Goal: Task Accomplishment & Management: Complete application form

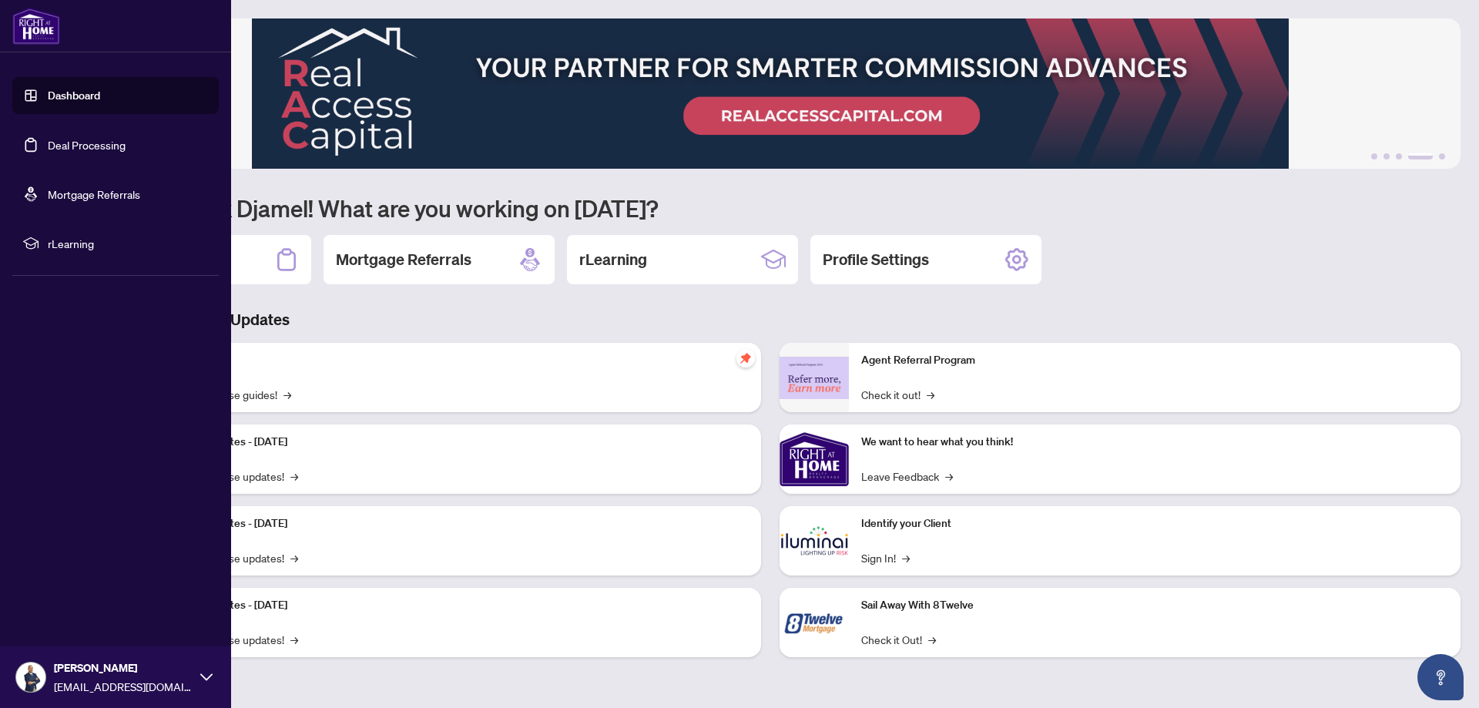
click at [52, 146] on link "Deal Processing" at bounding box center [87, 145] width 78 height 14
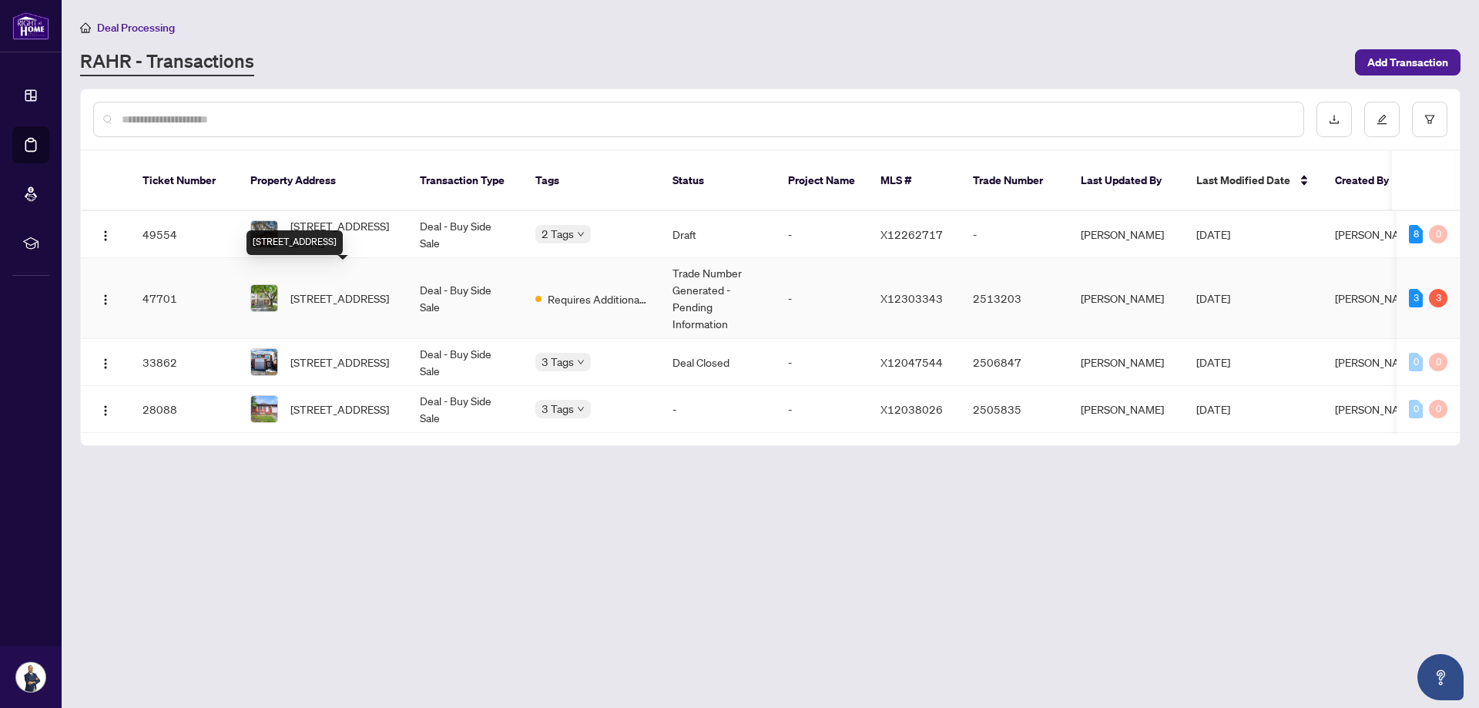
click at [342, 290] on span "[STREET_ADDRESS]" at bounding box center [339, 298] width 99 height 17
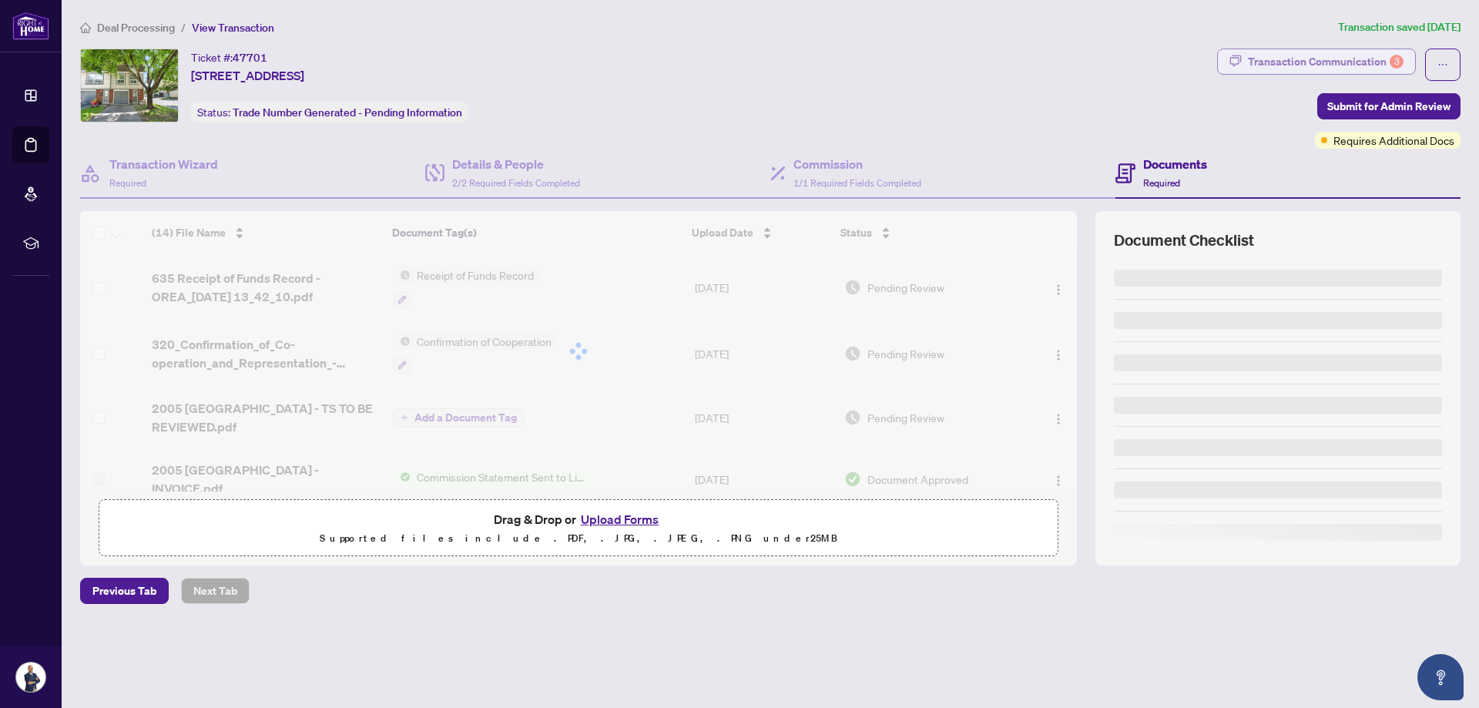
click at [1330, 59] on div "Transaction Communication 3" at bounding box center [1326, 61] width 156 height 25
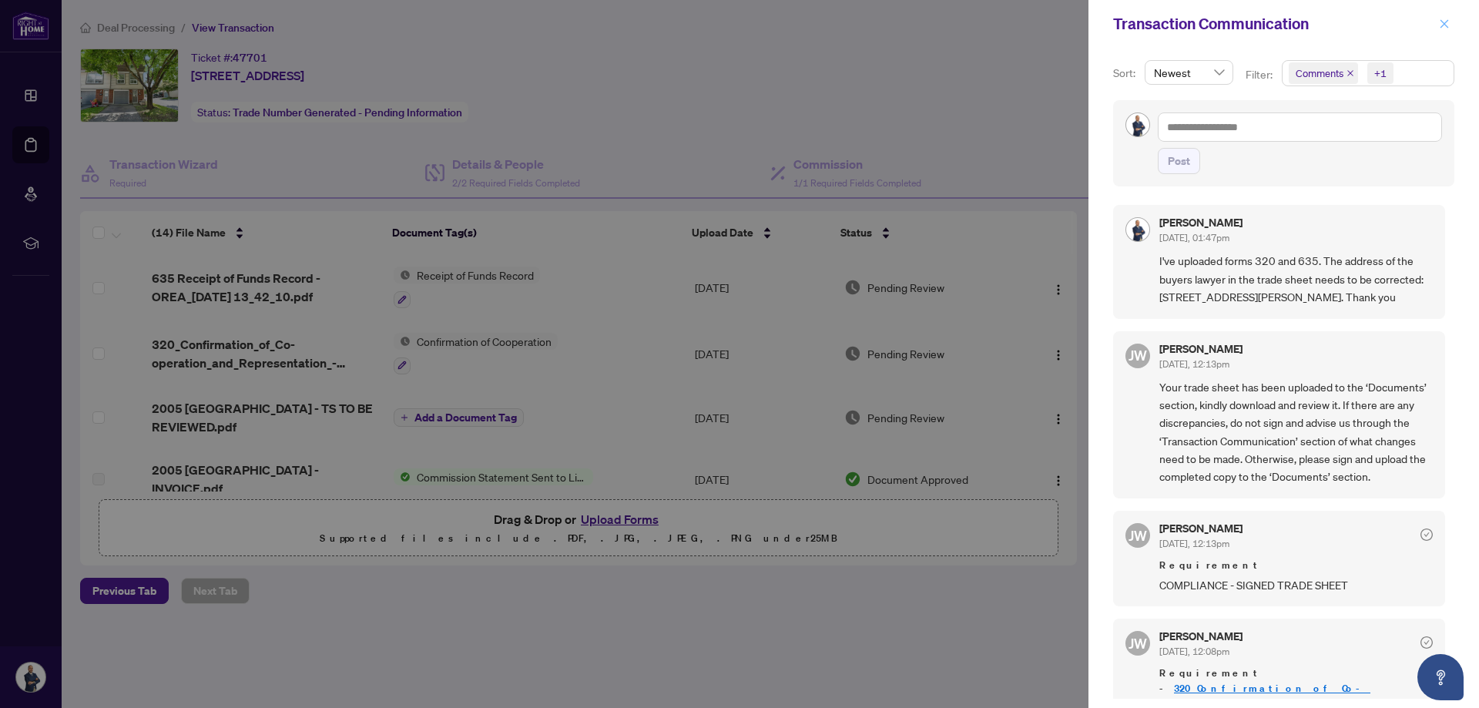
click at [1445, 22] on icon "close" at bounding box center [1445, 23] width 8 height 8
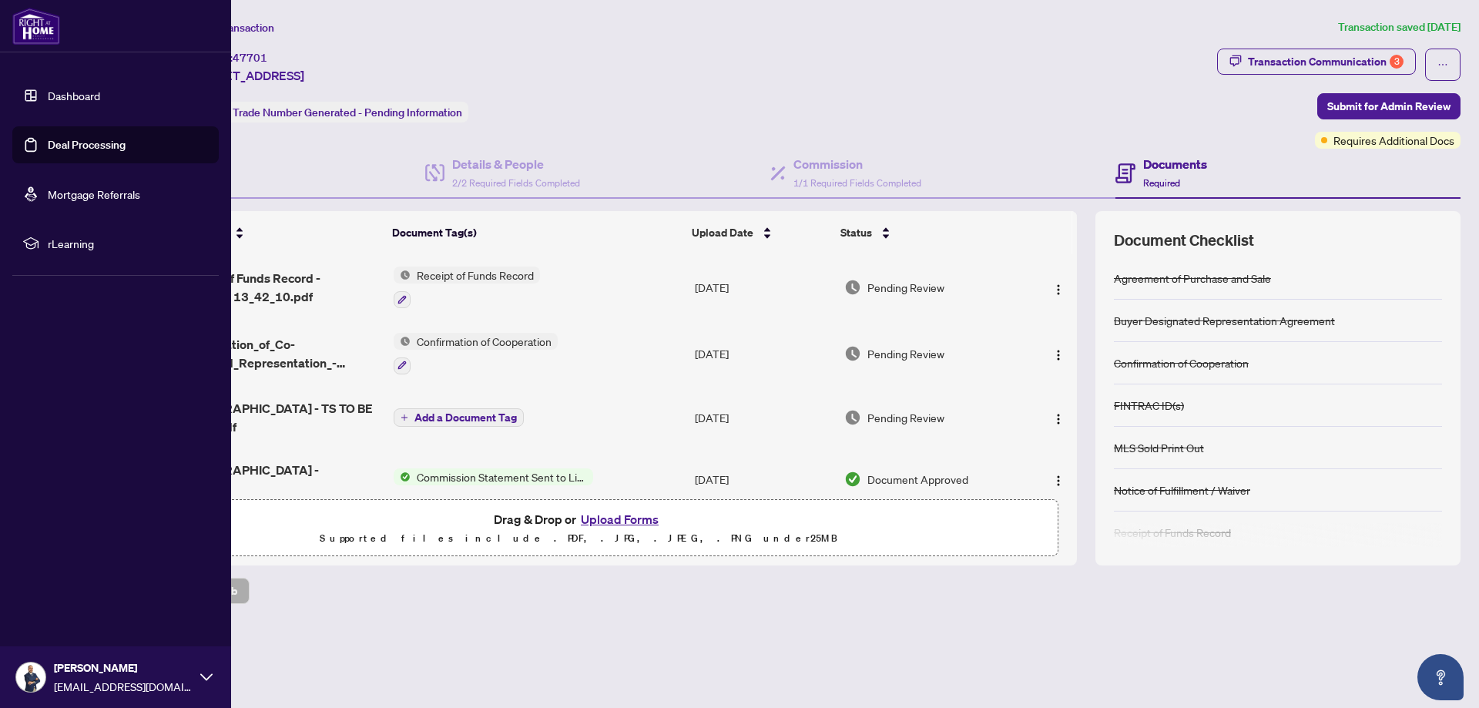
click at [72, 93] on link "Dashboard" at bounding box center [74, 96] width 52 height 14
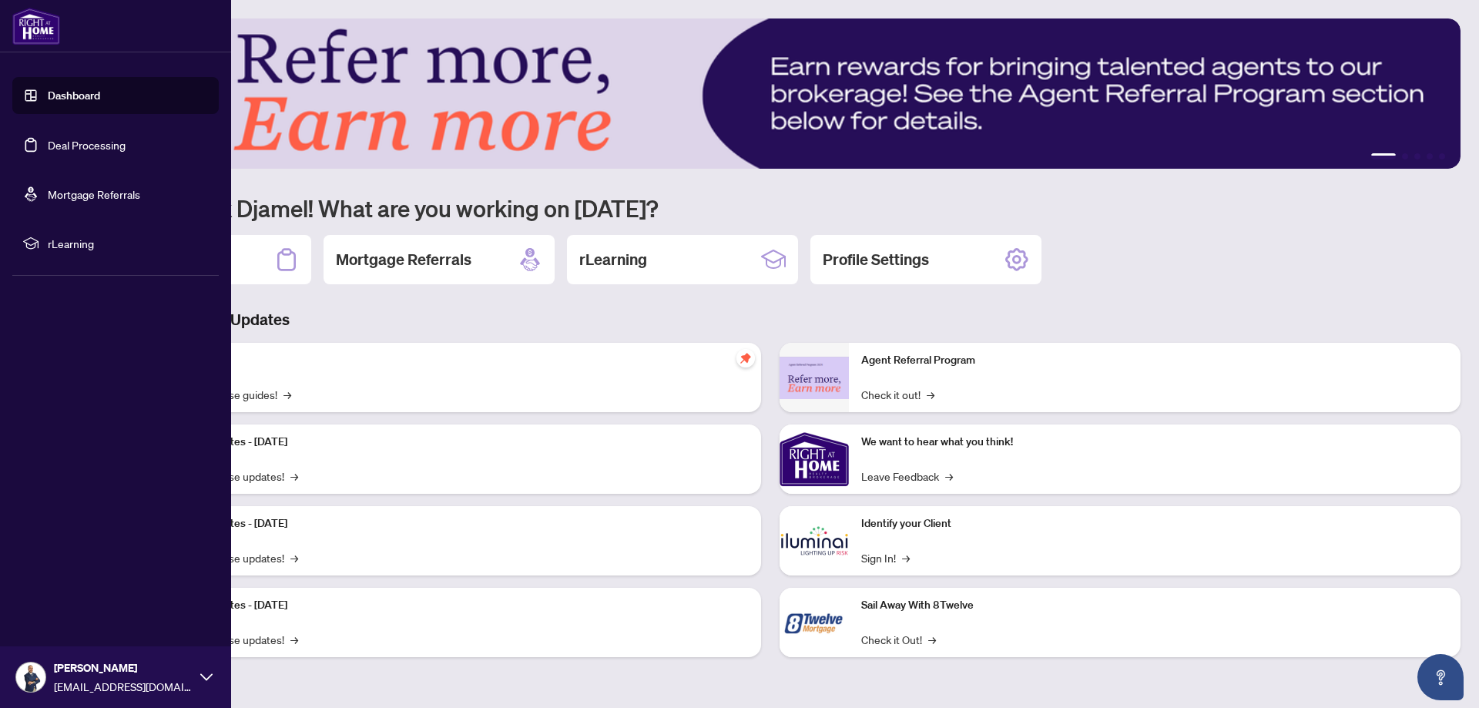
click at [71, 144] on link "Deal Processing" at bounding box center [87, 145] width 78 height 14
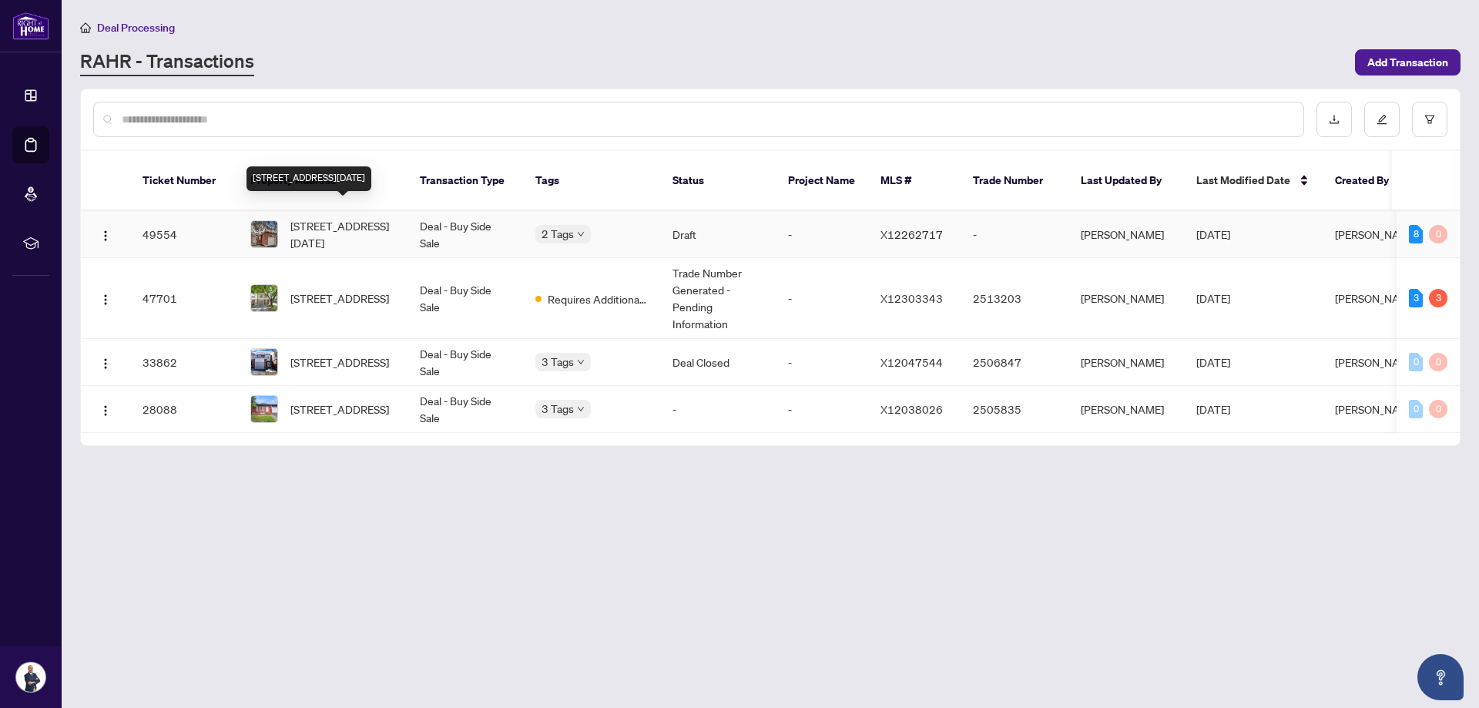
click at [357, 217] on span "[STREET_ADDRESS][DATE]" at bounding box center [342, 234] width 105 height 34
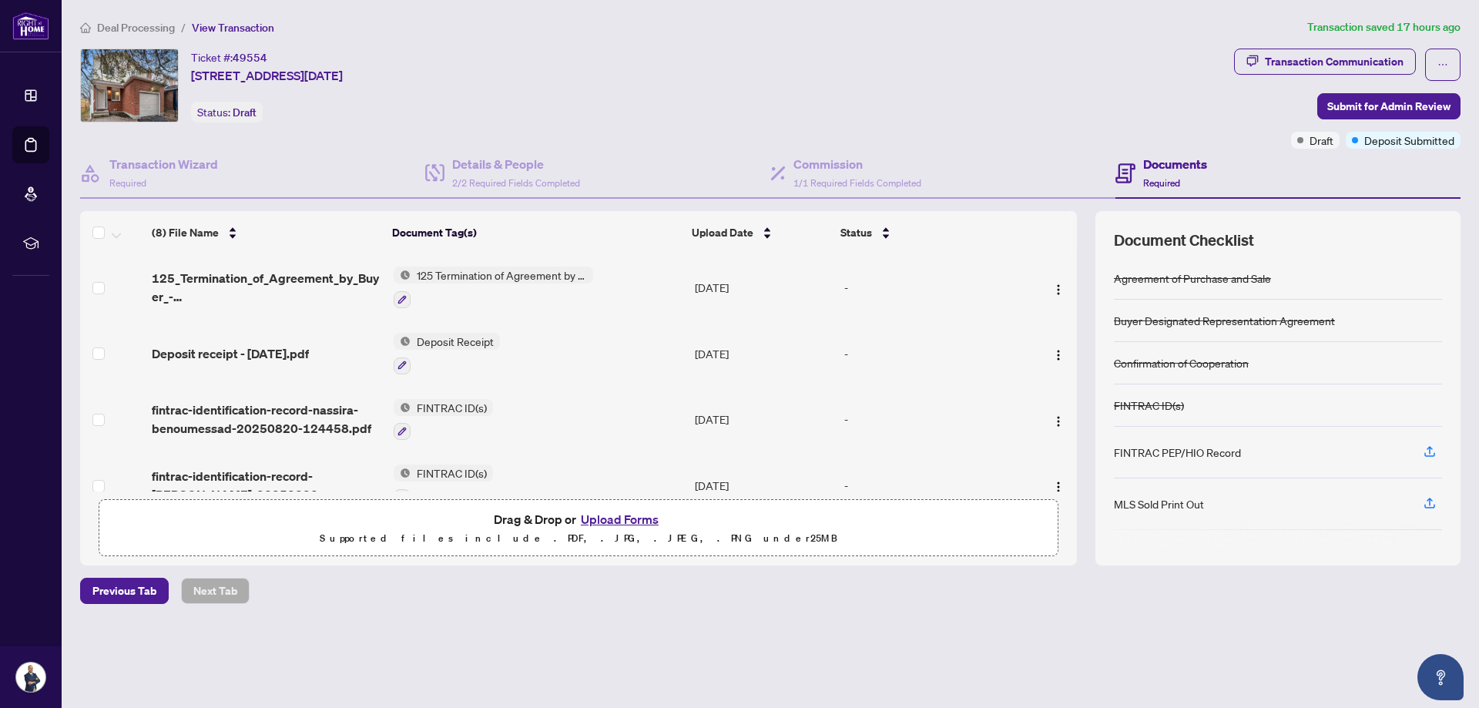
click at [622, 517] on button "Upload Forms" at bounding box center [619, 519] width 87 height 20
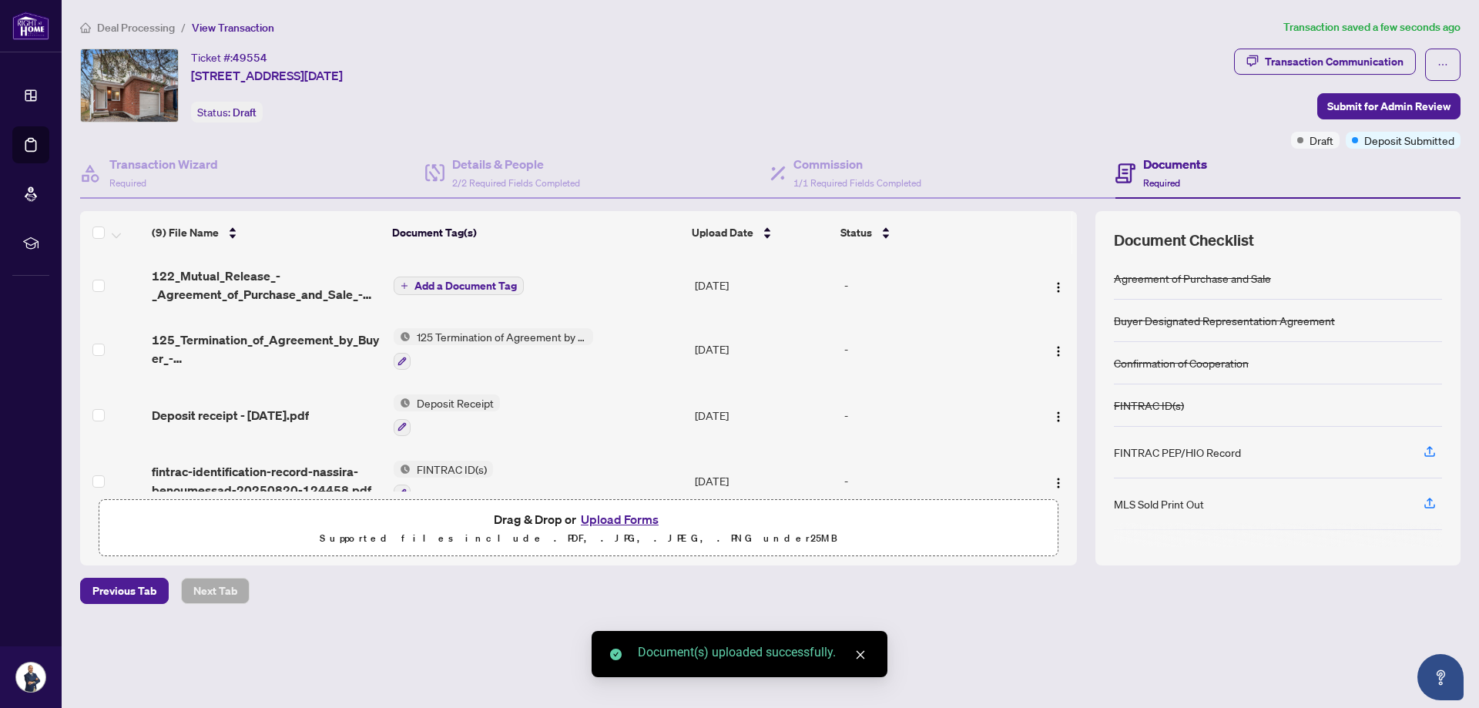
click at [445, 286] on span "Add a Document Tag" at bounding box center [465, 285] width 102 height 11
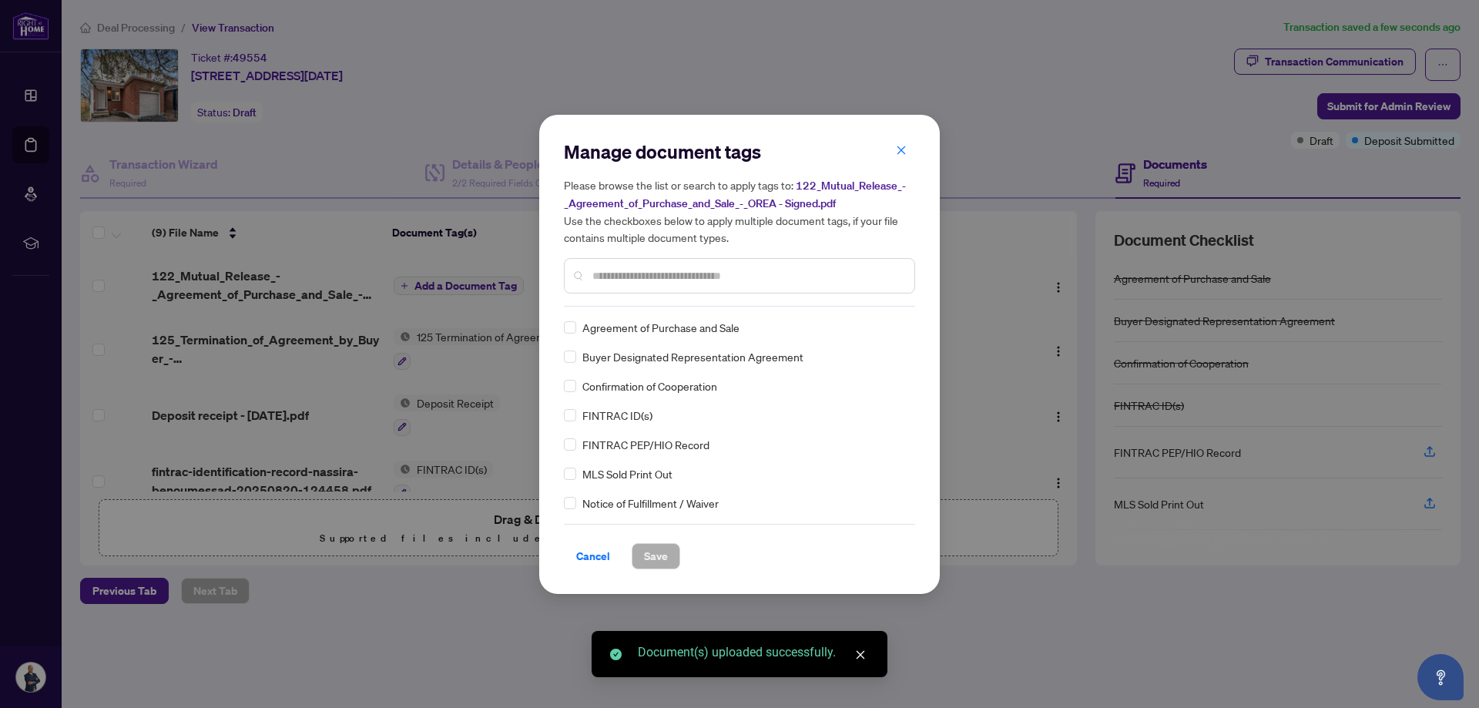
click at [645, 303] on div "Manage document tags Please browse the list or search to apply tags to: 122_Mut…" at bounding box center [739, 222] width 351 height 167
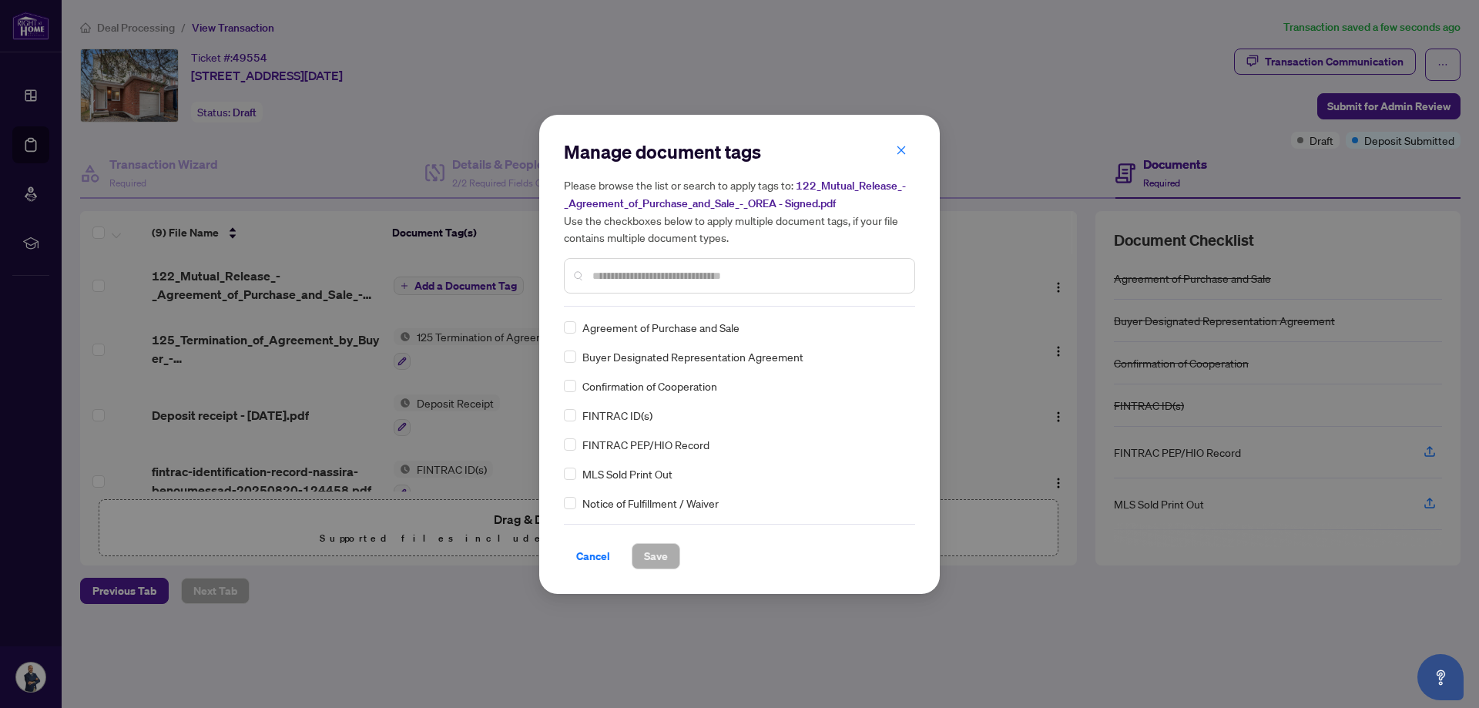
click at [652, 260] on div at bounding box center [739, 275] width 351 height 35
click at [653, 275] on input "text" at bounding box center [747, 275] width 310 height 17
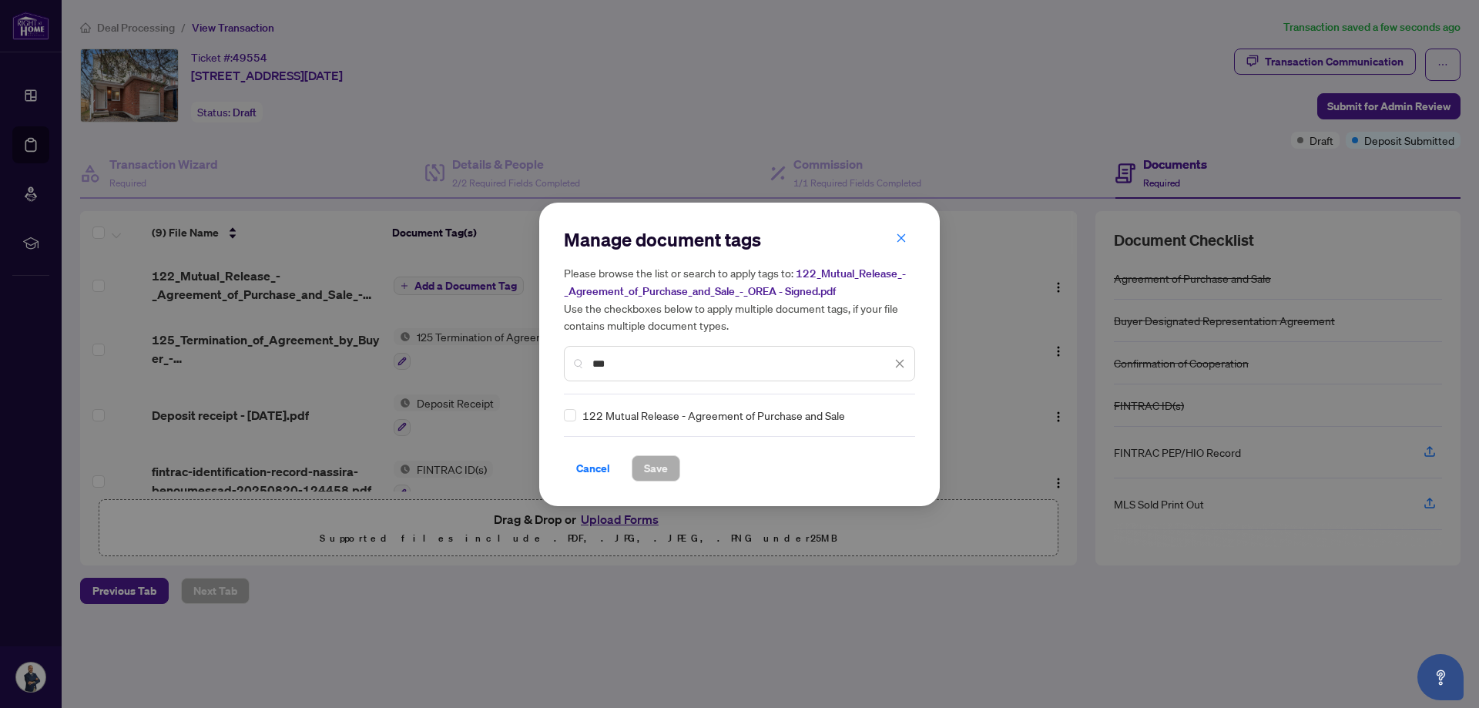
type input "***"
click at [649, 465] on span "Save" at bounding box center [656, 468] width 24 height 25
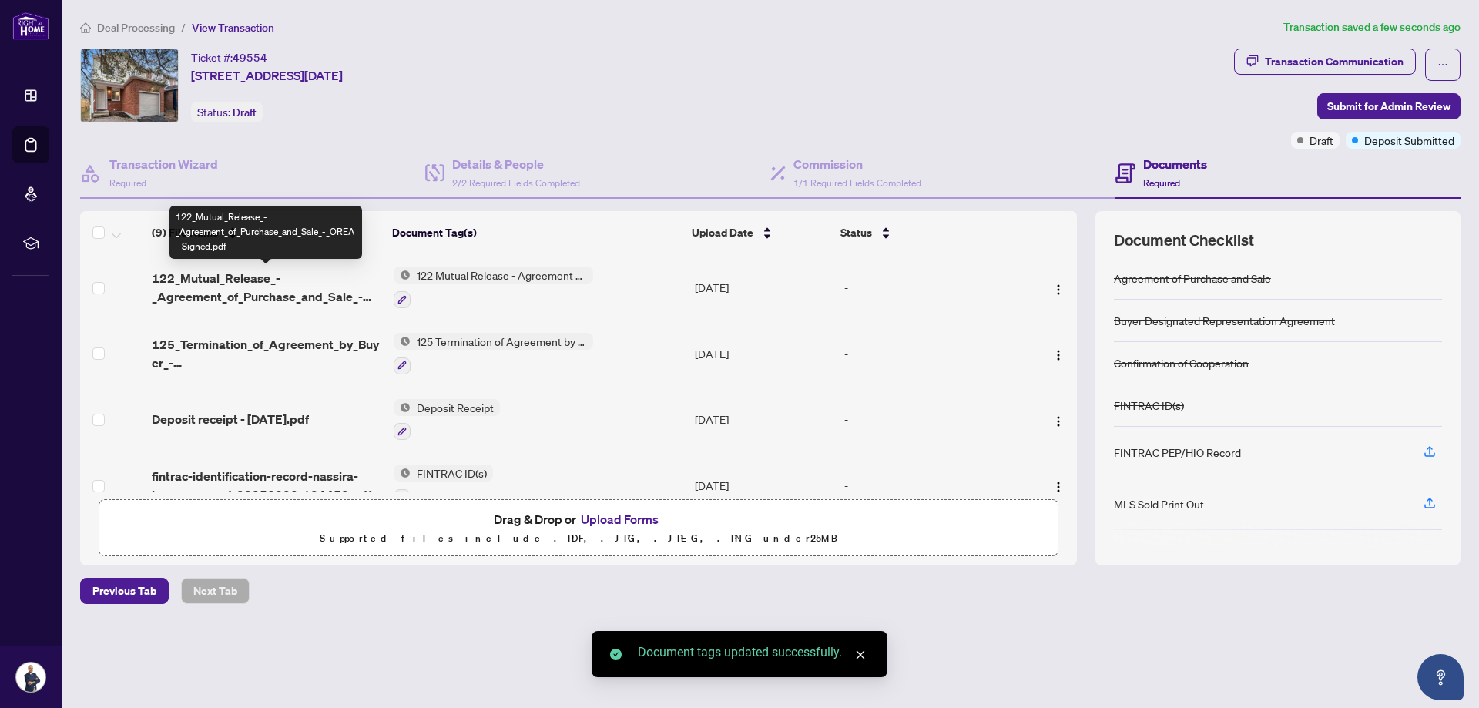
click at [257, 284] on span "122_Mutual_Release_-_Agreement_of_Purchase_and_Sale_-_OREA - Signed.pdf" at bounding box center [266, 287] width 229 height 37
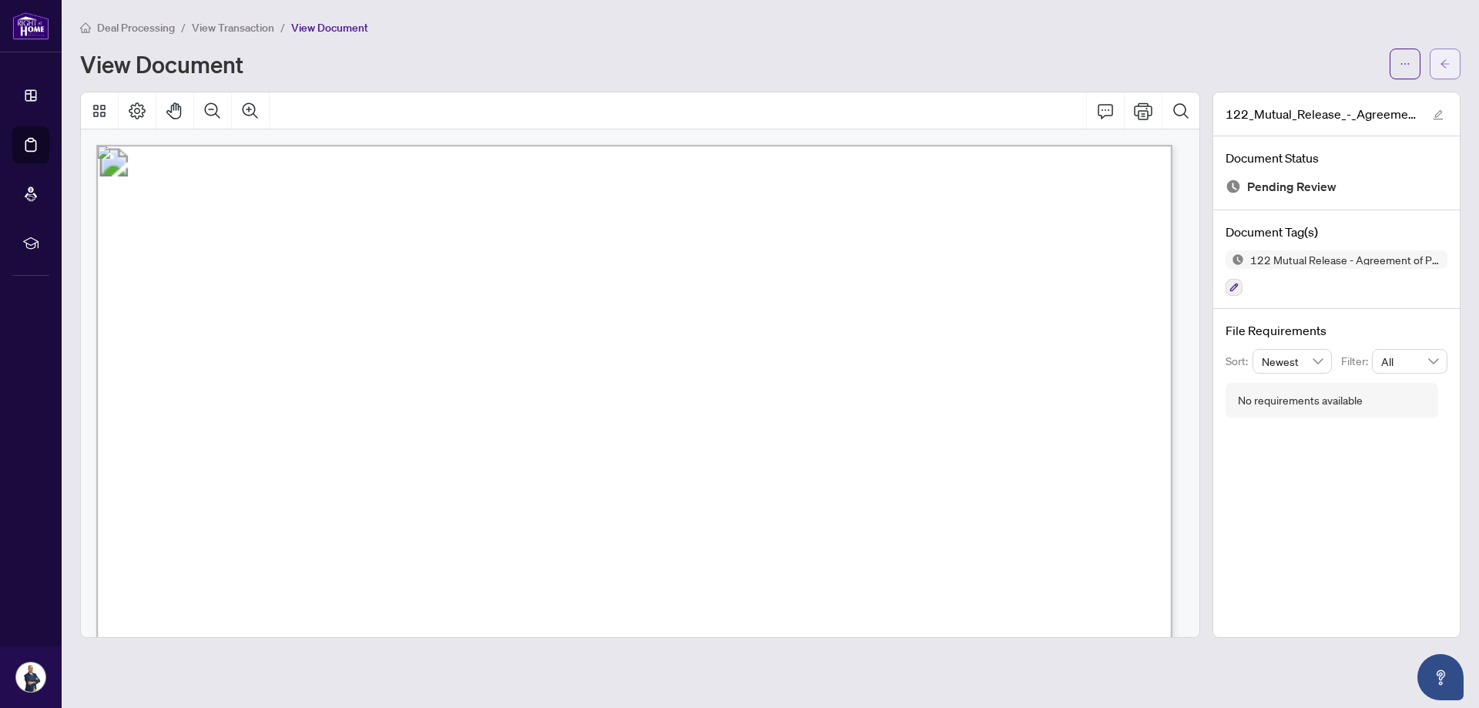
click at [1456, 68] on button "button" at bounding box center [1445, 64] width 31 height 31
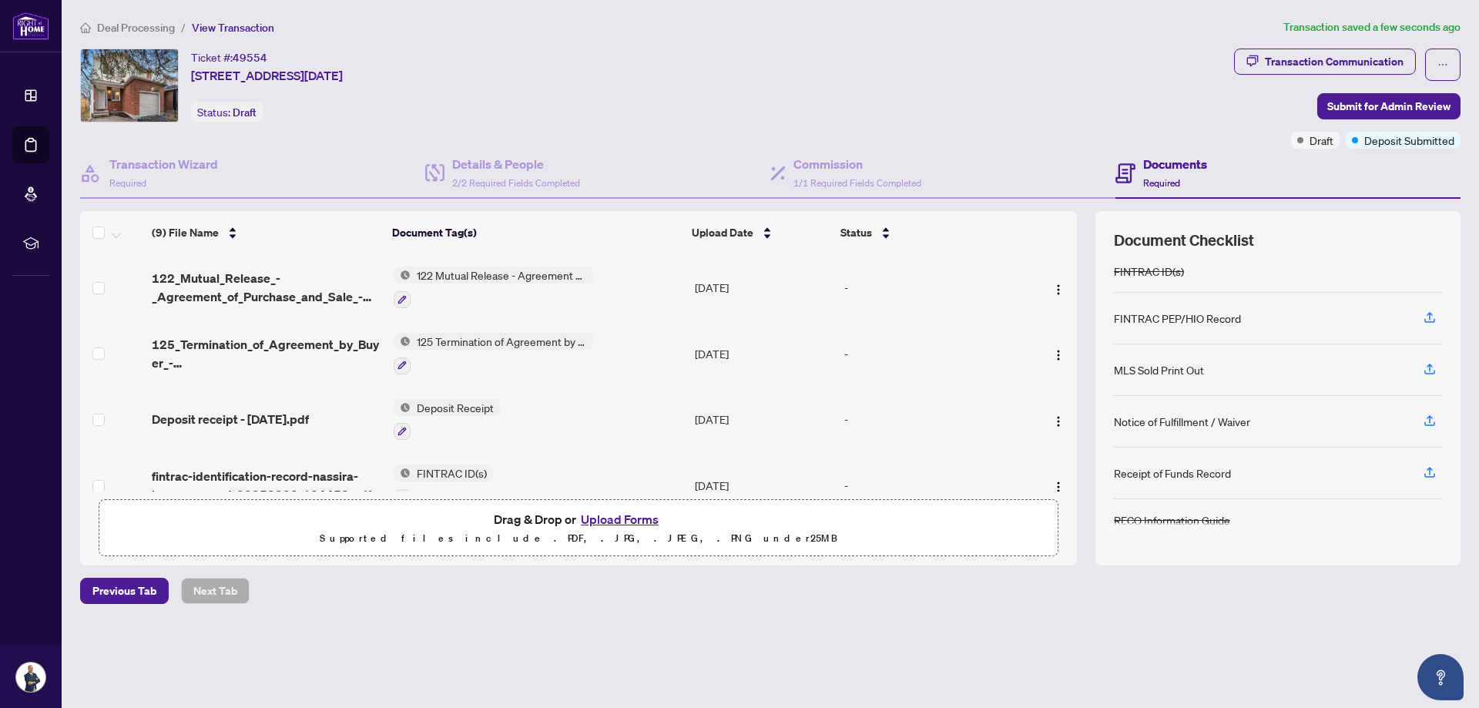
click at [257, 410] on span "Deposit receipt - [DATE].pdf" at bounding box center [230, 419] width 157 height 18
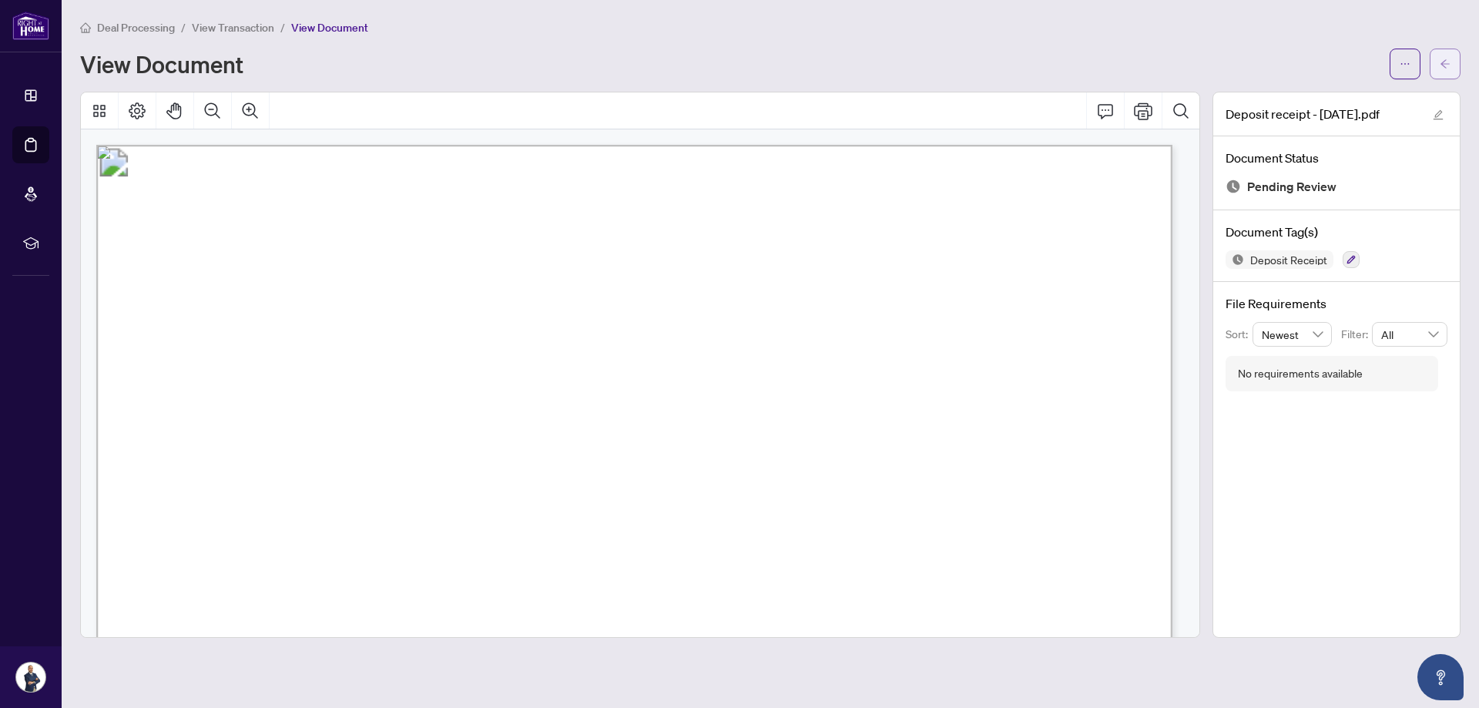
click at [1448, 51] on button "button" at bounding box center [1445, 64] width 31 height 31
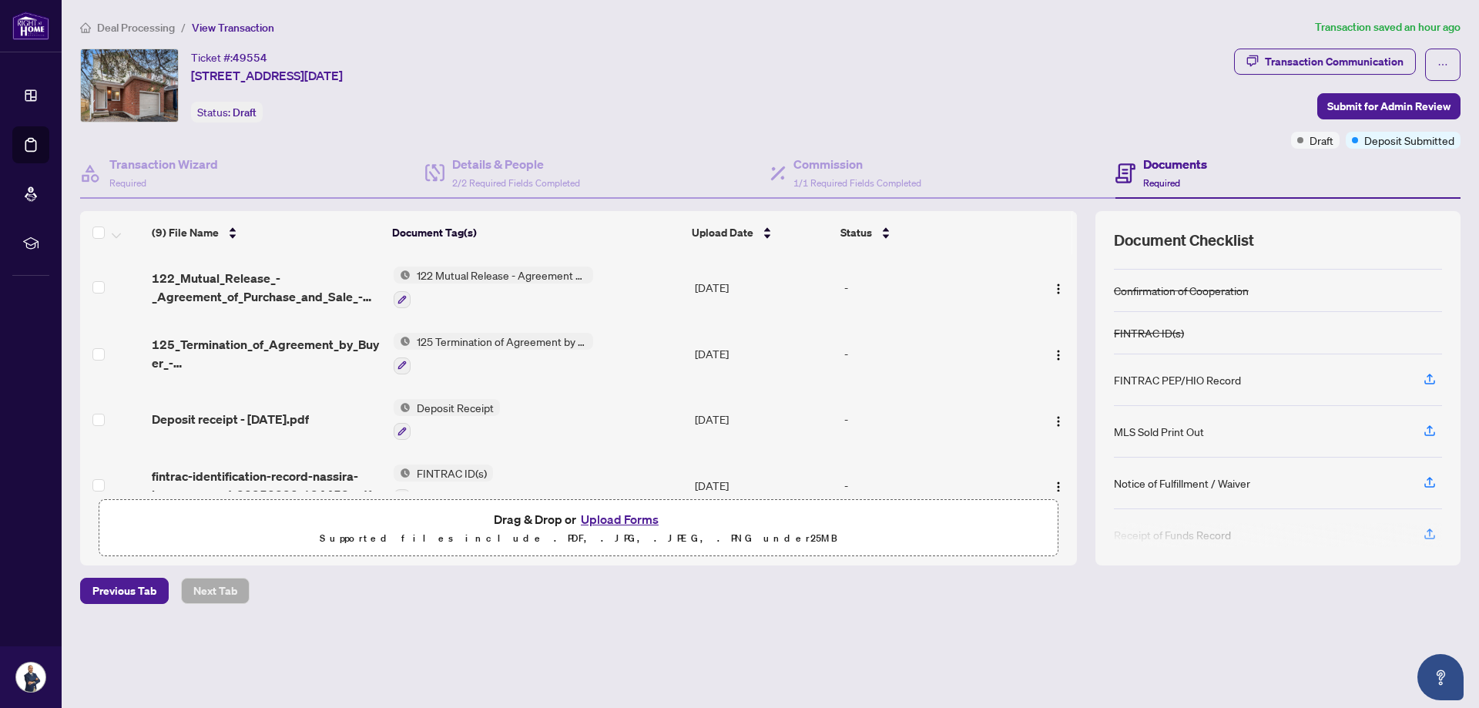
scroll to position [134, 0]
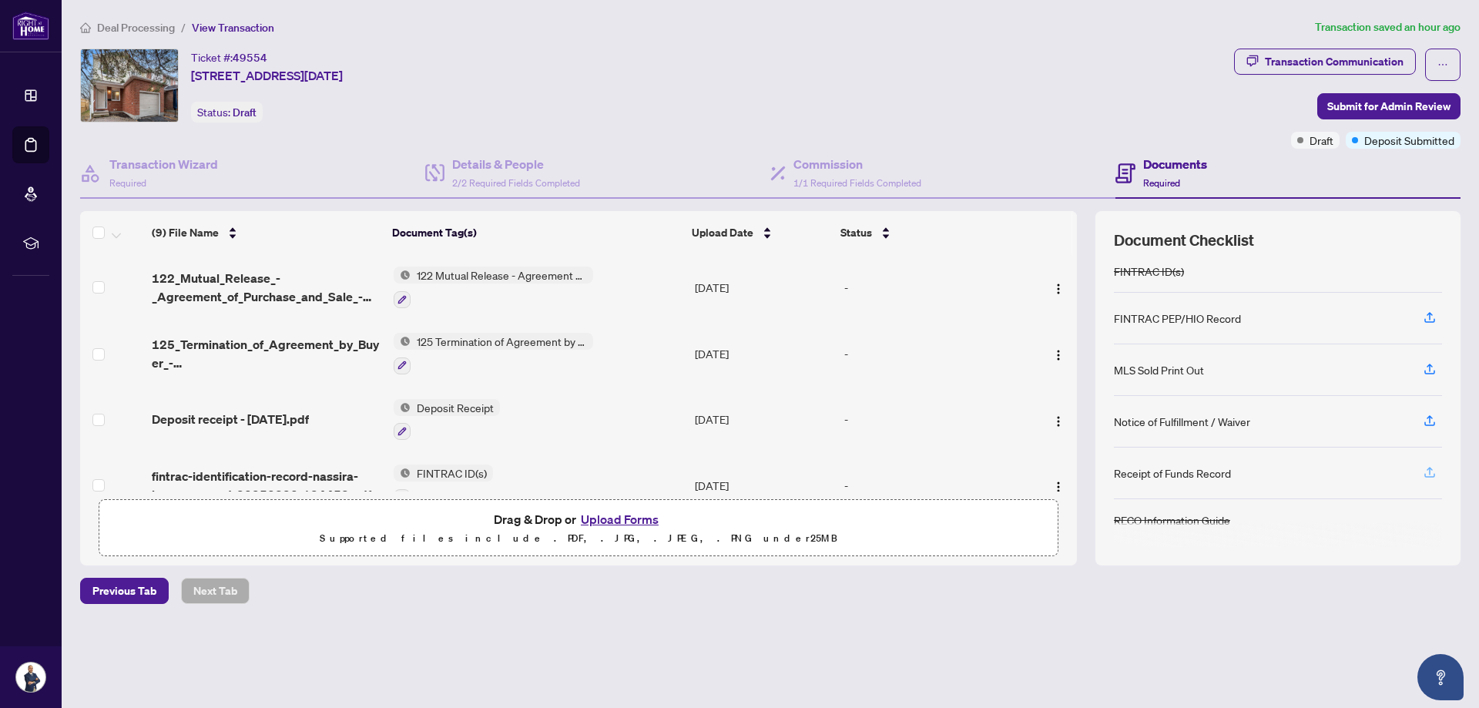
click at [1434, 471] on icon "button" at bounding box center [1430, 472] width 14 height 14
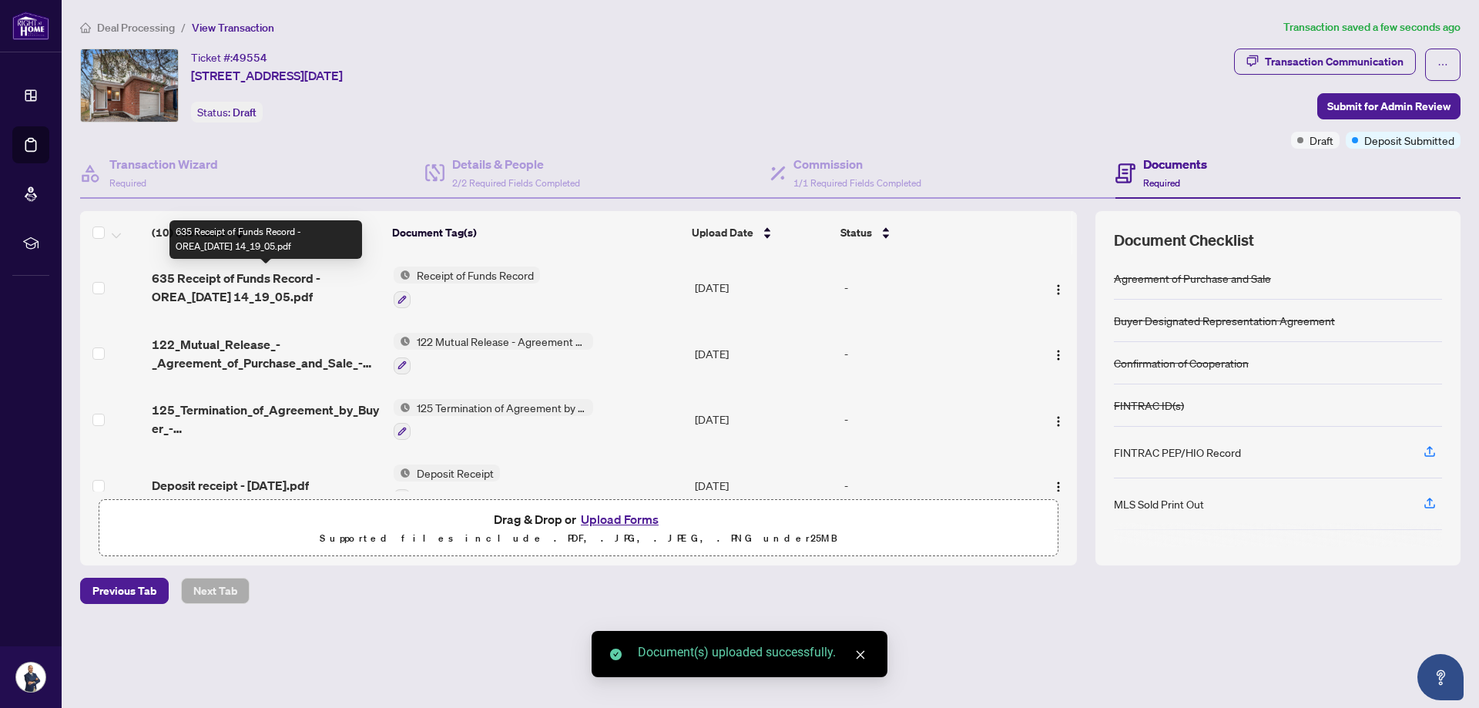
click at [257, 287] on span "635 Receipt of Funds Record - OREA_[DATE] 14_19_05.pdf" at bounding box center [266, 287] width 229 height 37
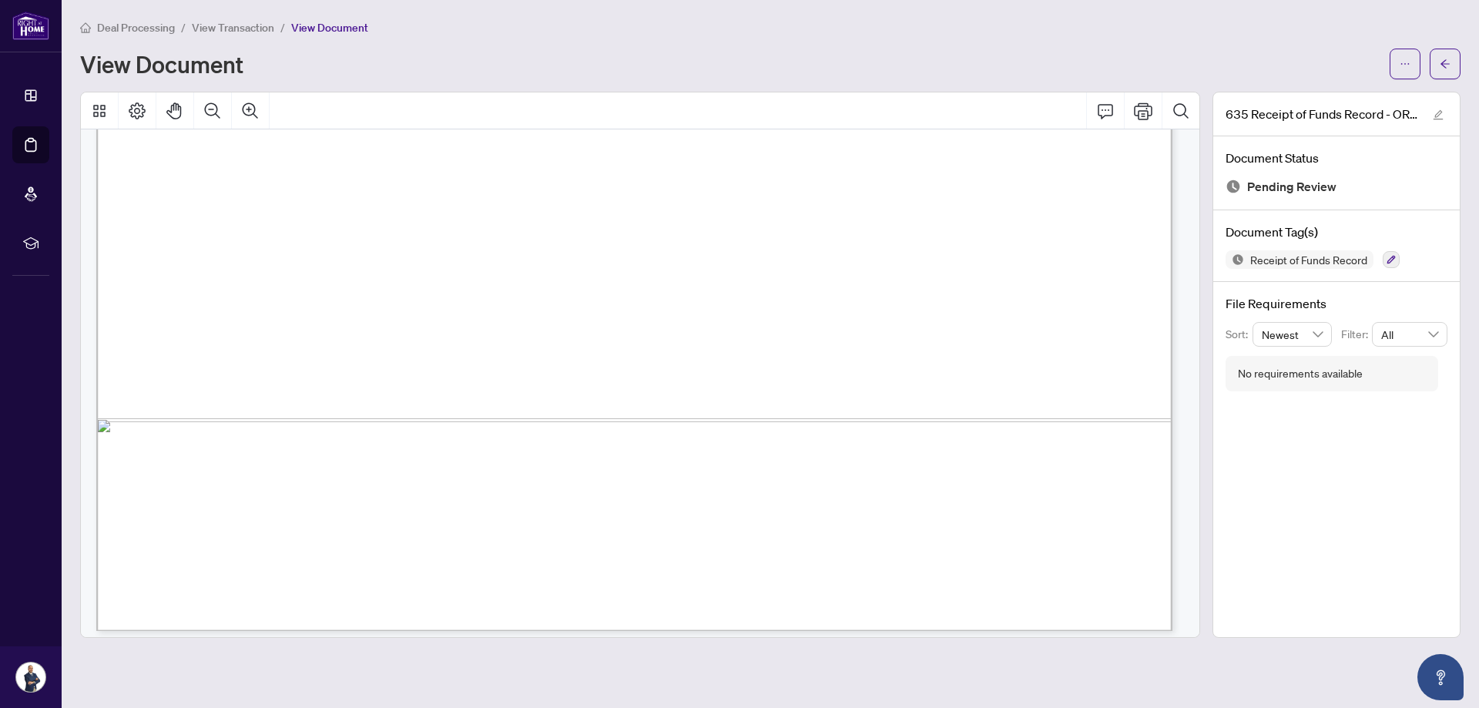
scroll to position [5199, 0]
click at [1438, 57] on button "button" at bounding box center [1445, 64] width 31 height 31
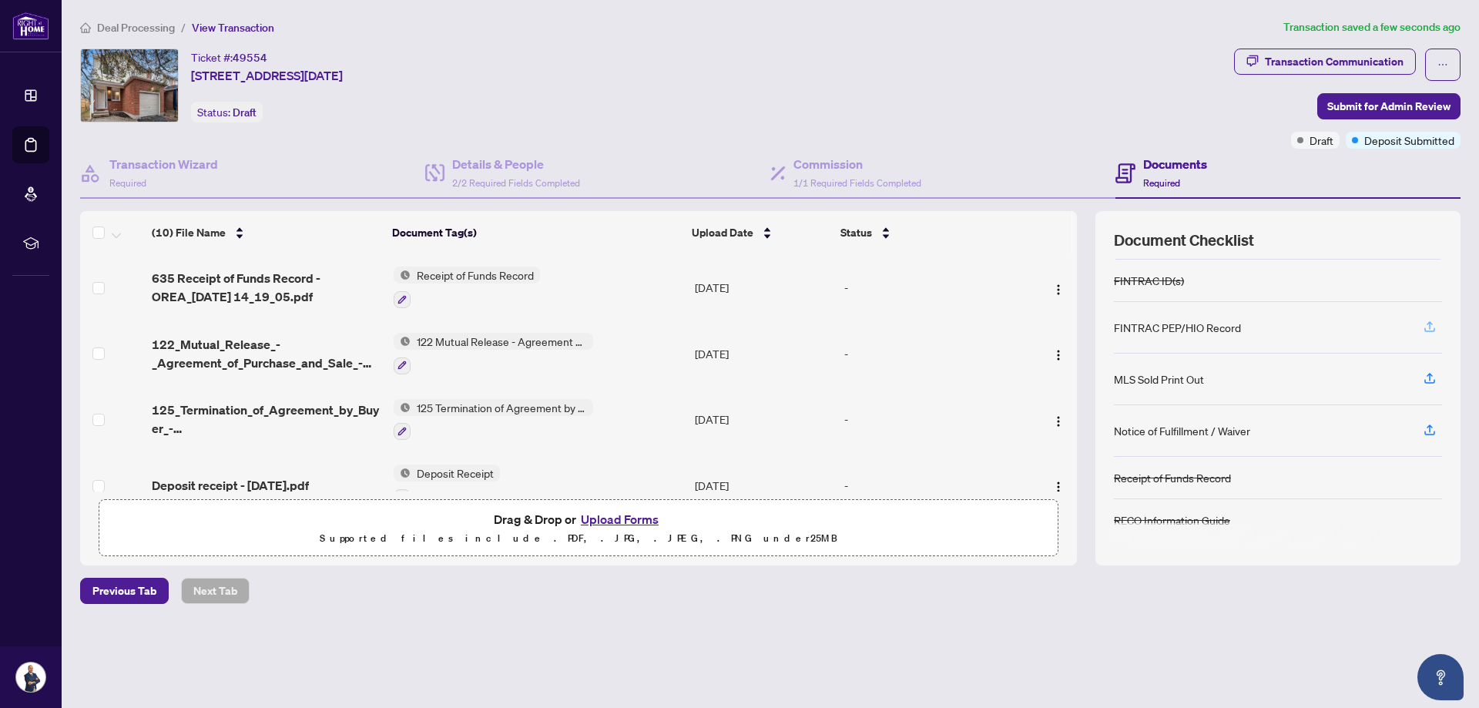
click at [1431, 324] on icon "button" at bounding box center [1430, 327] width 14 height 14
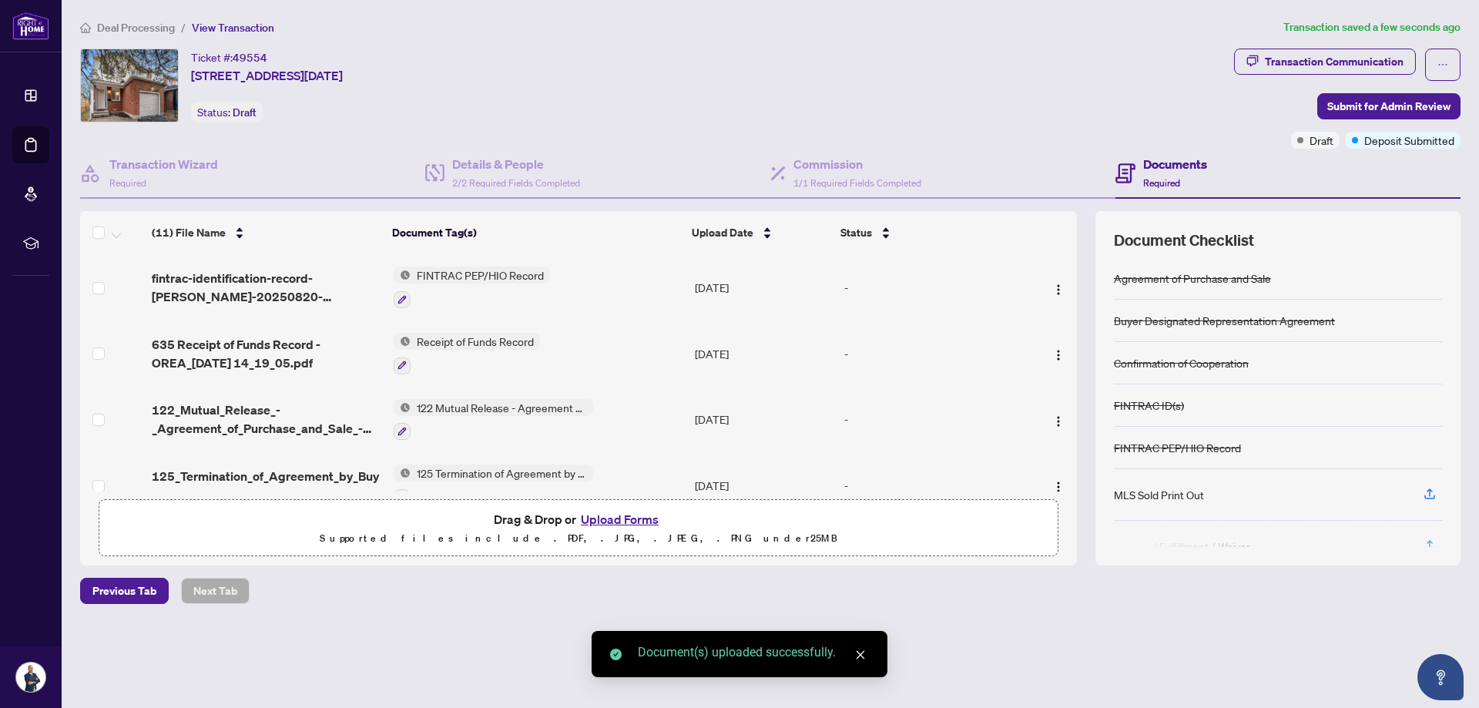
click at [620, 517] on button "Upload Forms" at bounding box center [619, 519] width 87 height 20
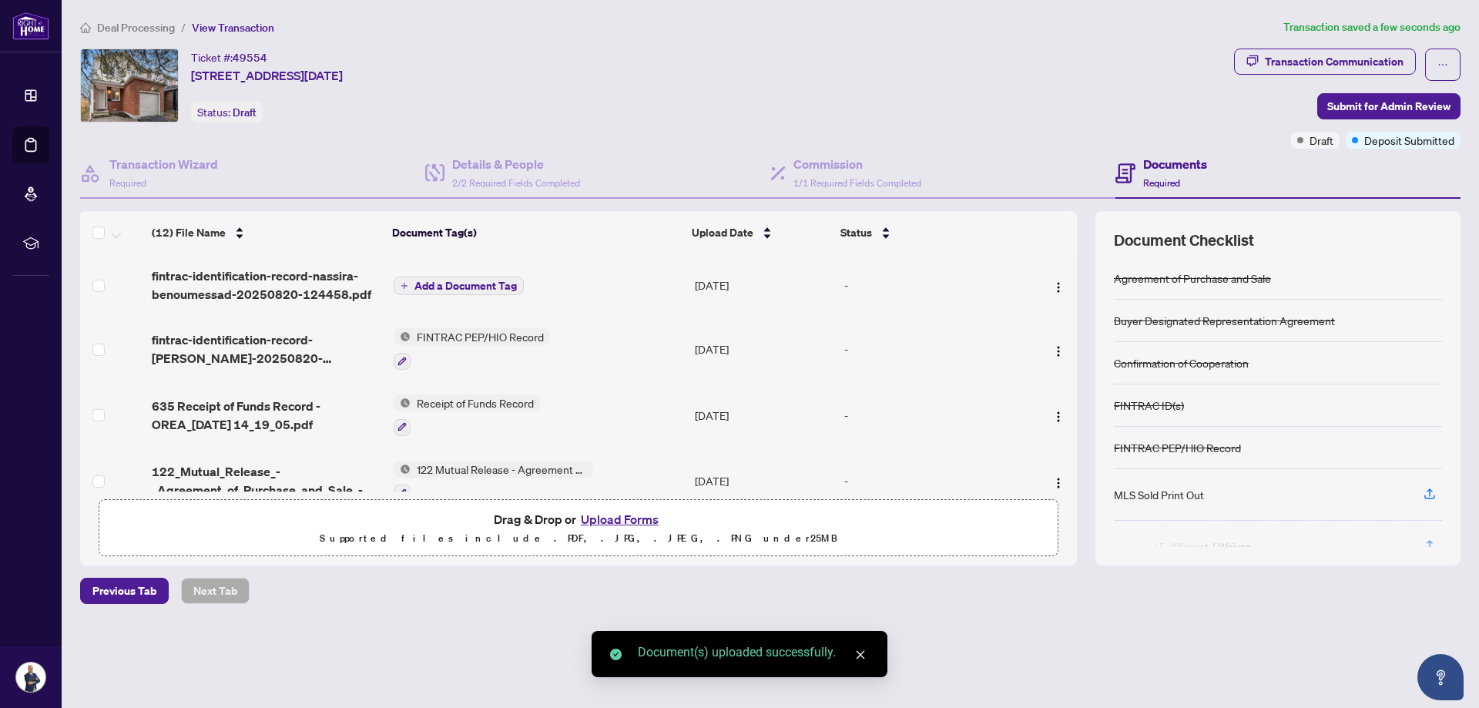
click at [468, 282] on span "Add a Document Tag" at bounding box center [465, 285] width 102 height 11
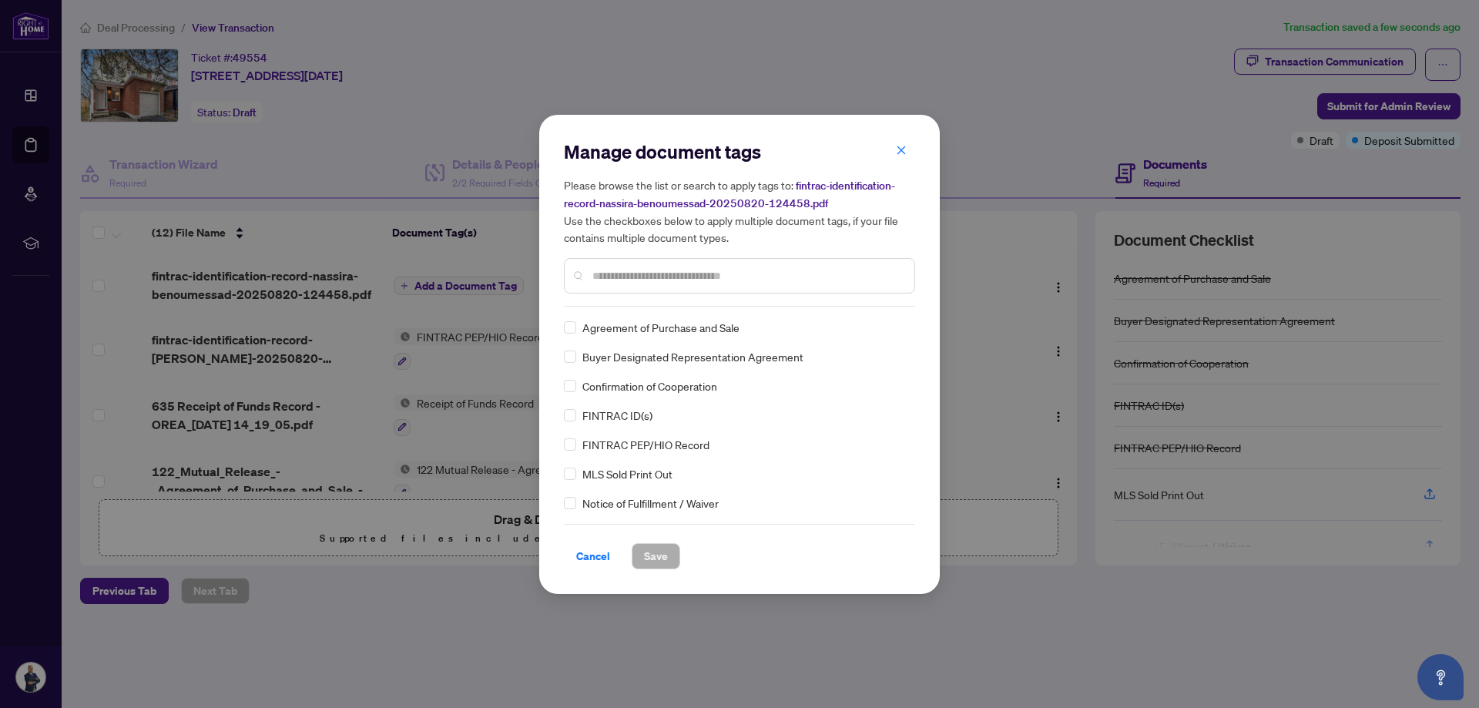
click at [661, 283] on input "text" at bounding box center [747, 275] width 310 height 17
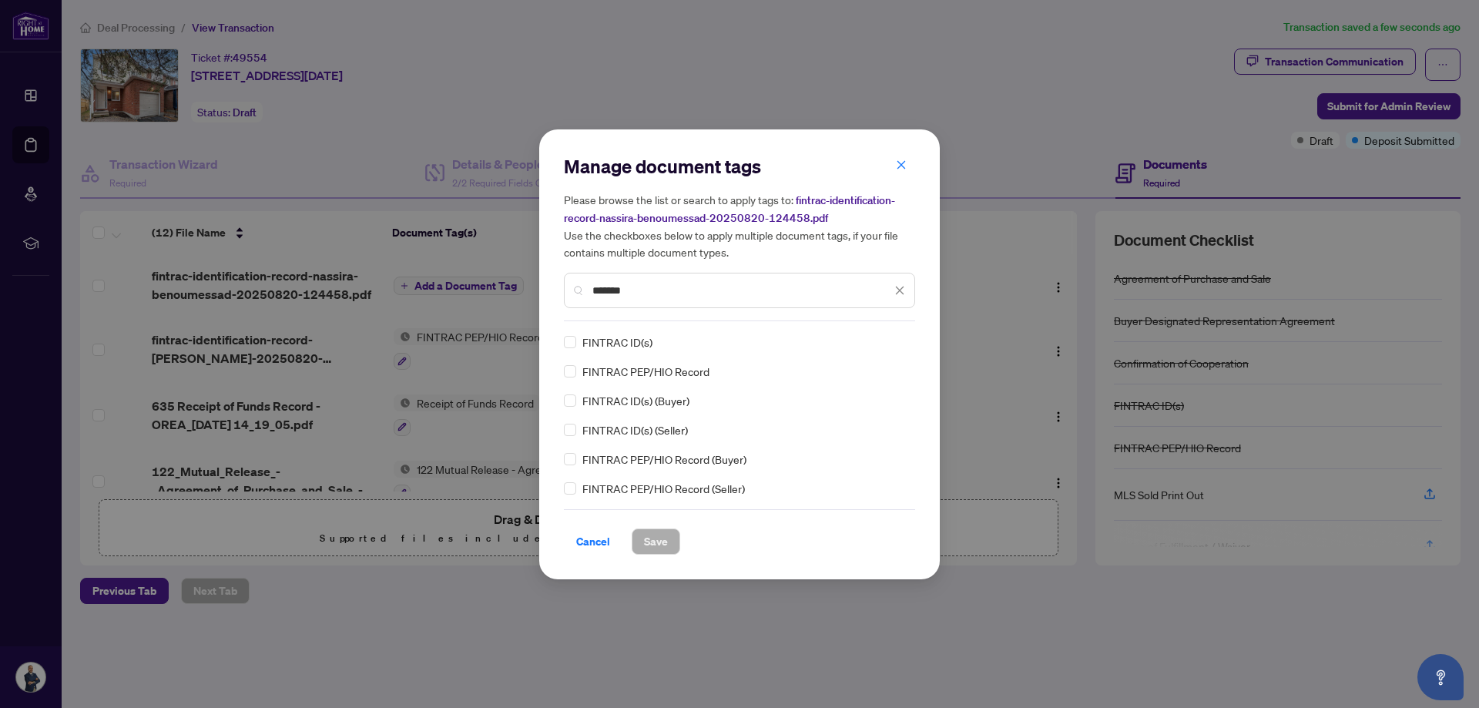
type input "*******"
click at [663, 535] on button "Save" at bounding box center [656, 541] width 49 height 26
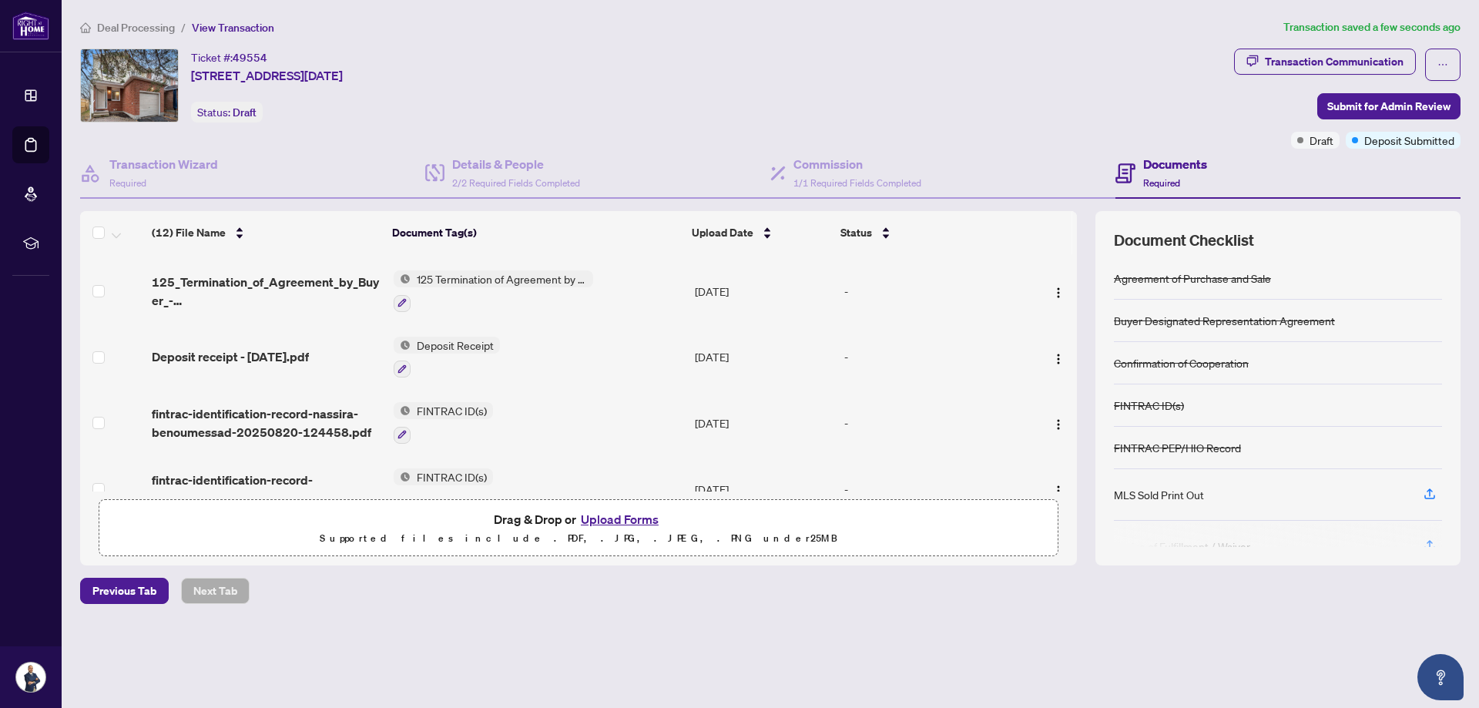
scroll to position [240, 0]
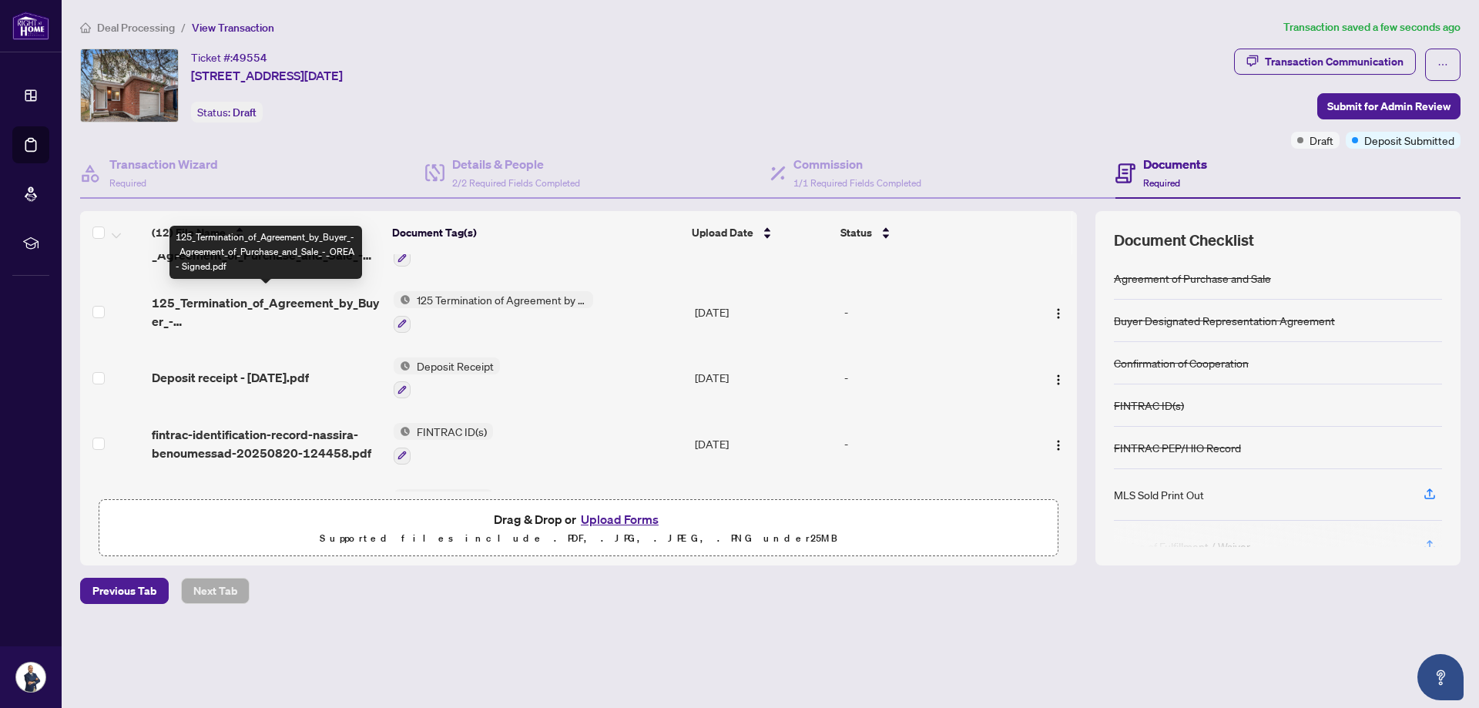
click at [258, 310] on span "125_Termination_of_Agreement_by_Buyer_-_Agreement_of_Purchase_and_Sale_-_OREA -…" at bounding box center [266, 312] width 229 height 37
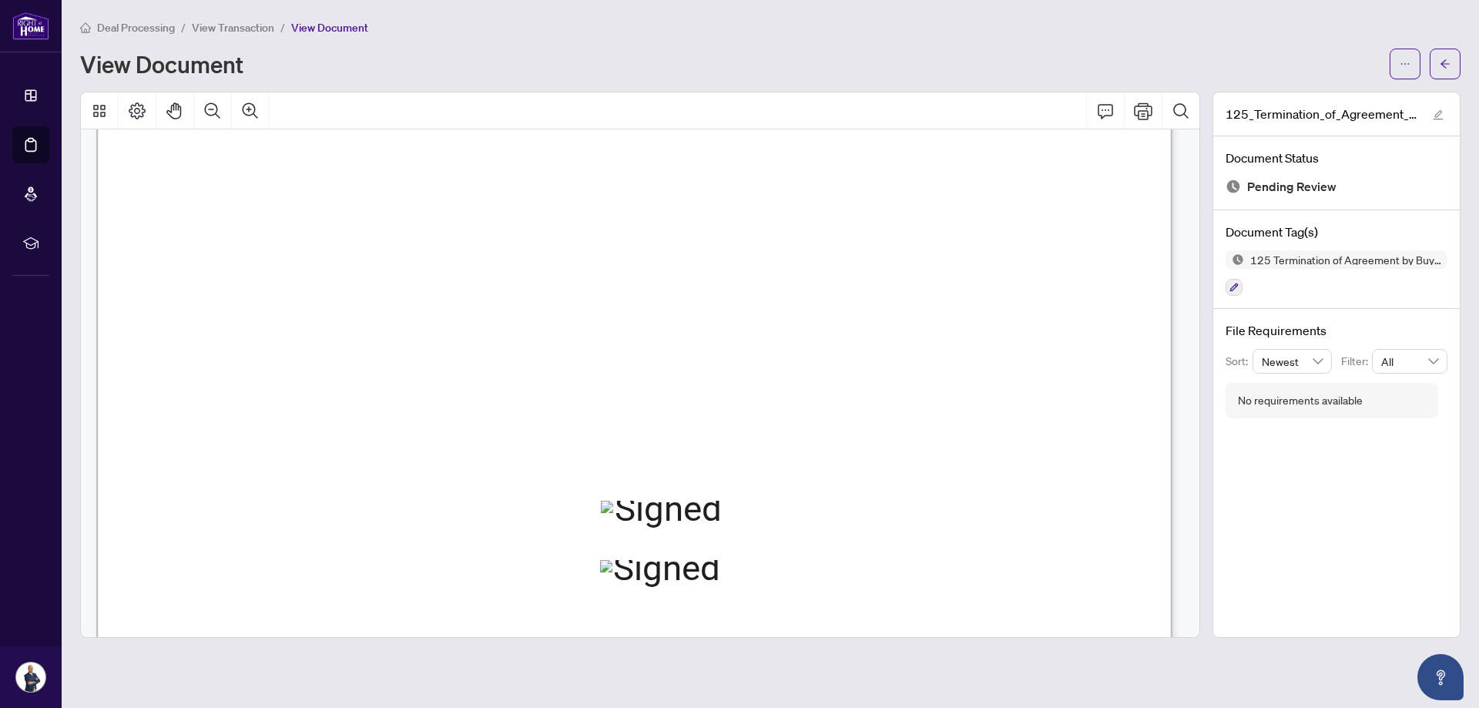
scroll to position [608, 0]
click at [1441, 62] on icon "arrow-left" at bounding box center [1445, 64] width 11 height 11
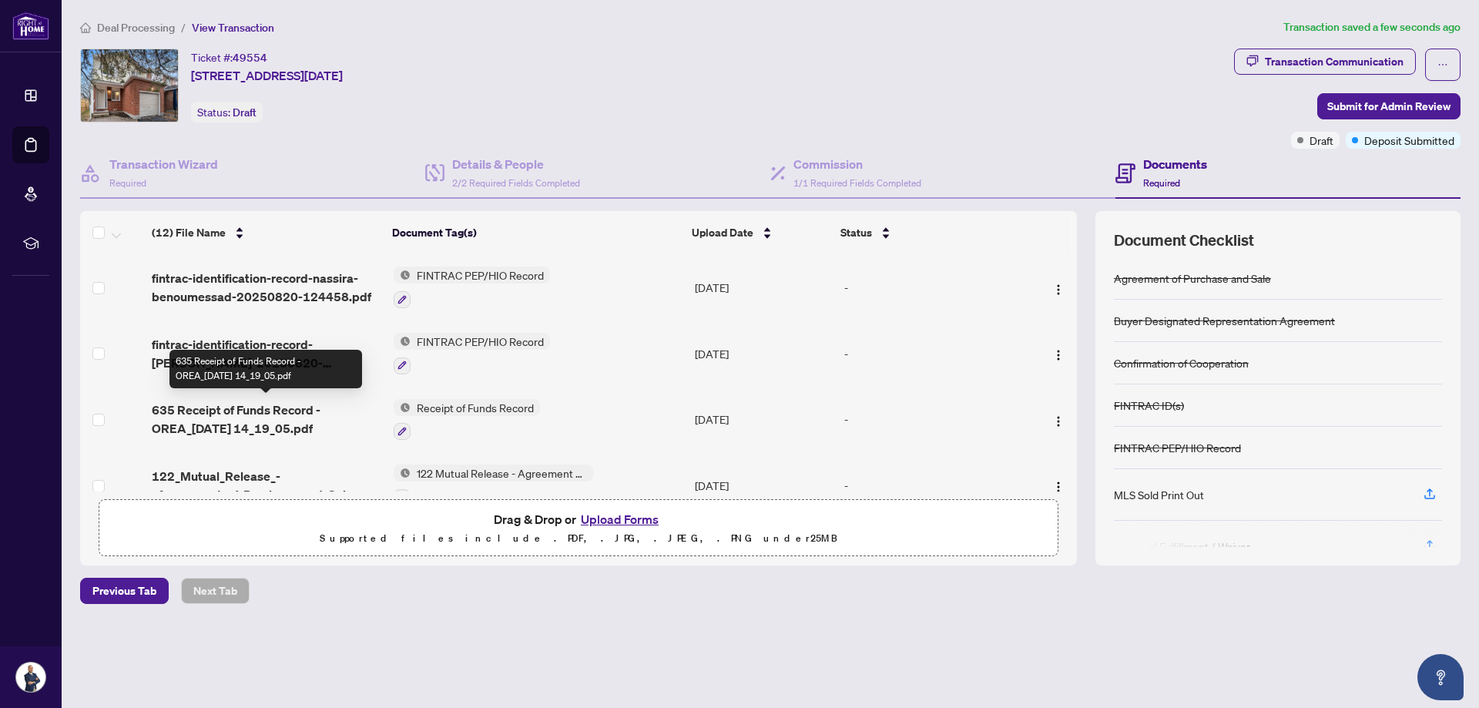
scroll to position [77, 0]
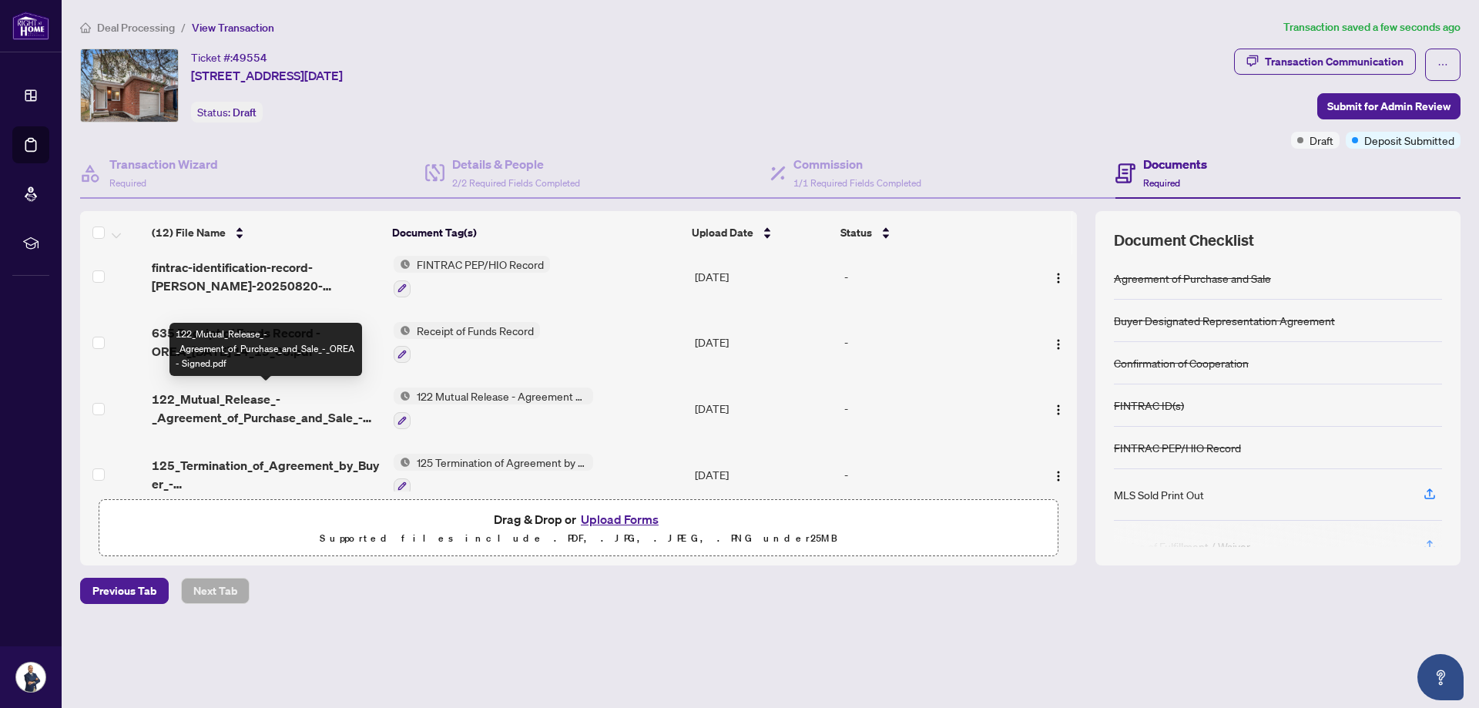
click at [239, 398] on span "122_Mutual_Release_-_Agreement_of_Purchase_and_Sale_-_OREA - Signed.pdf" at bounding box center [266, 408] width 229 height 37
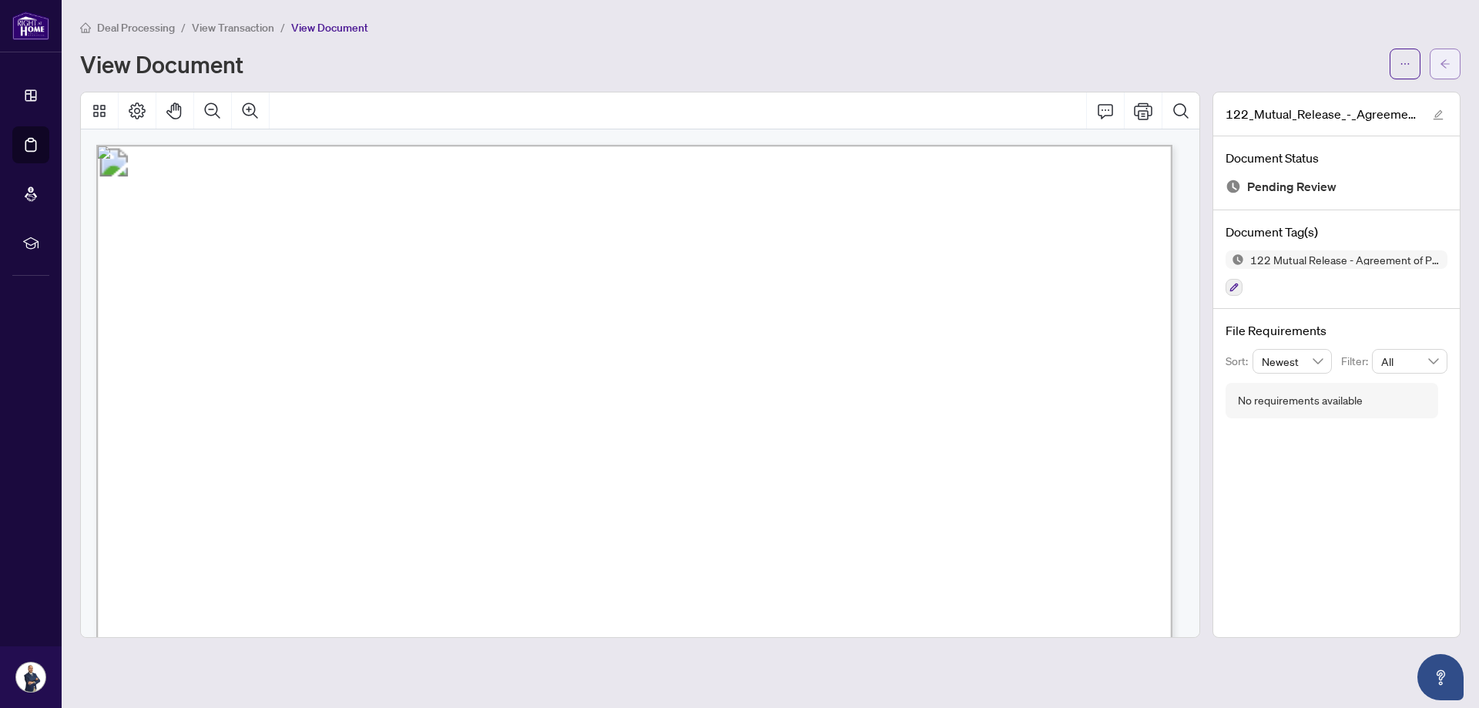
click at [1443, 64] on icon "arrow-left" at bounding box center [1445, 63] width 9 height 8
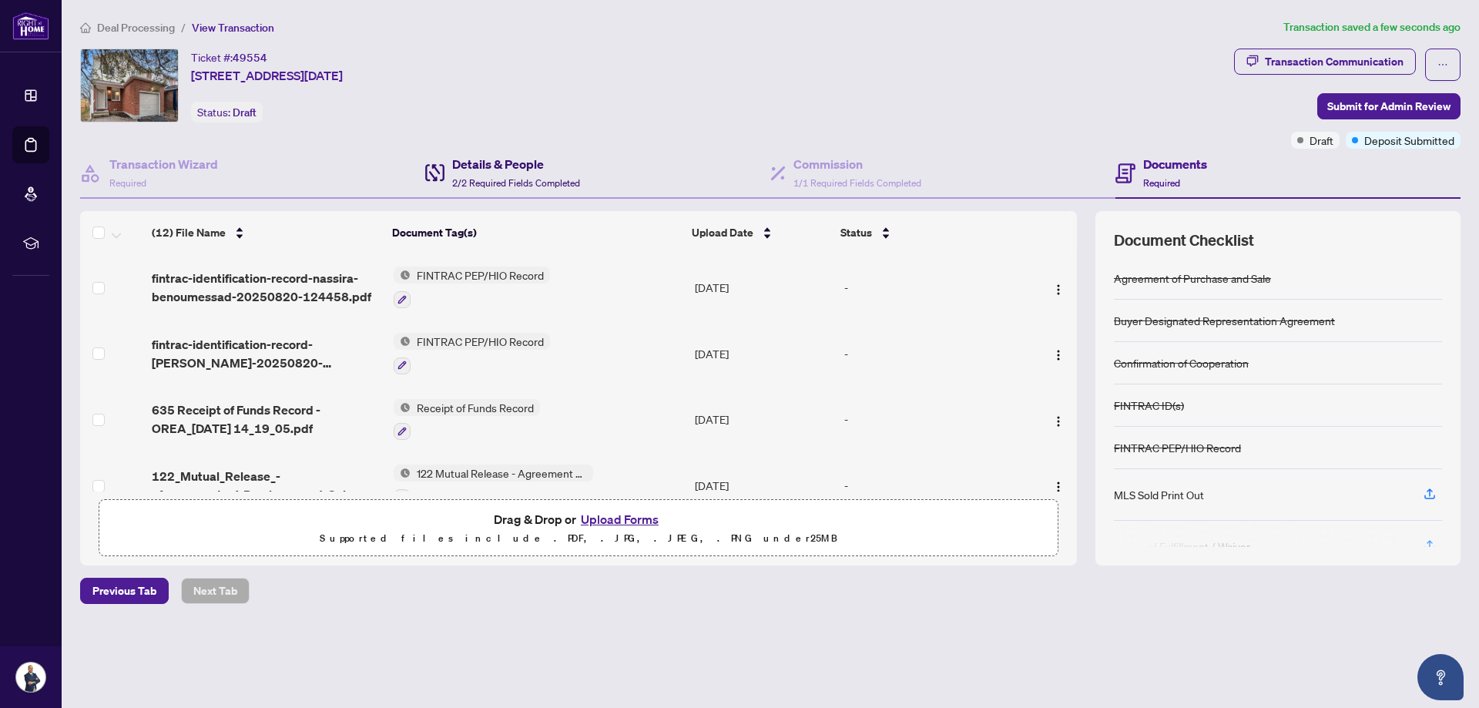
click at [525, 179] on span "2/2 Required Fields Completed" at bounding box center [516, 183] width 128 height 12
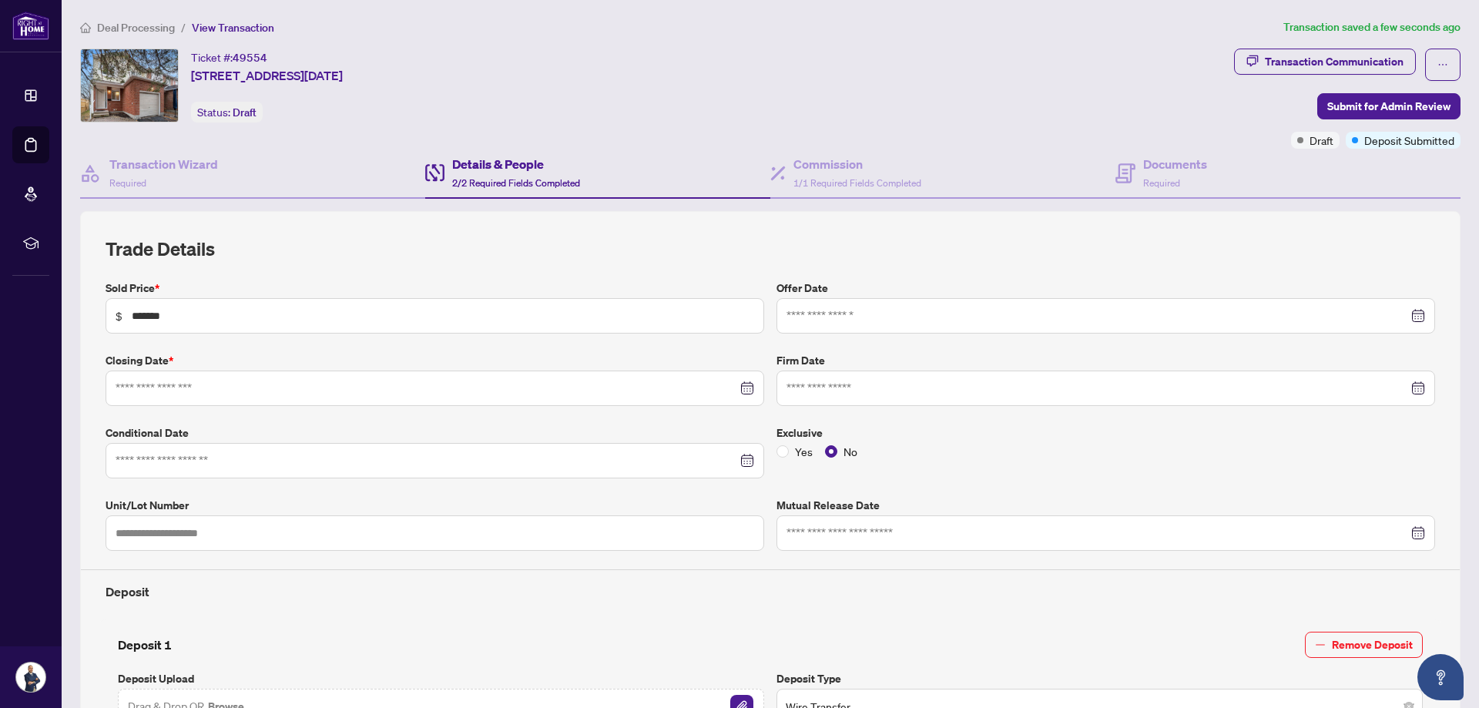
type input "**********"
click at [828, 165] on h4 "Commission" at bounding box center [857, 164] width 128 height 18
type textarea "**********"
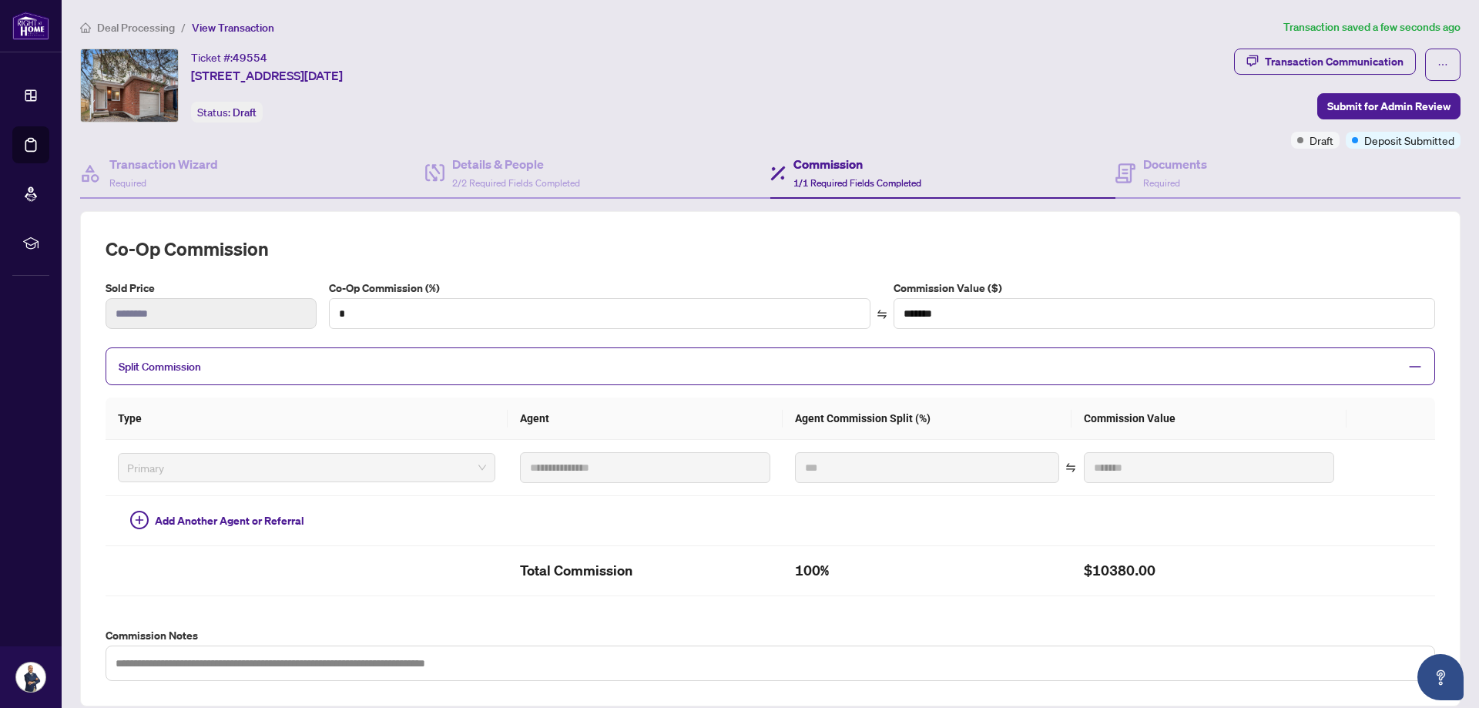
click at [1408, 365] on icon "minus" at bounding box center [1415, 367] width 14 height 14
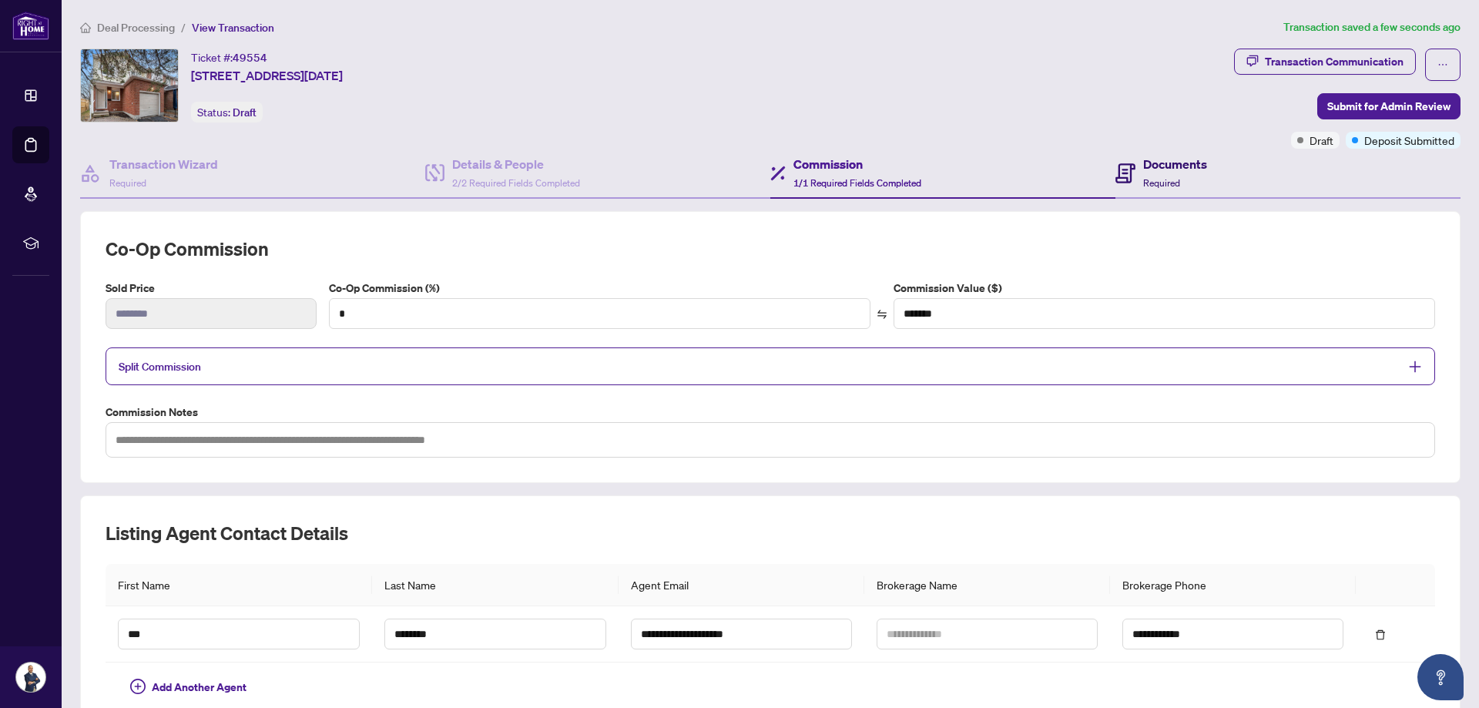
click at [1160, 179] on span "Required" at bounding box center [1161, 183] width 37 height 12
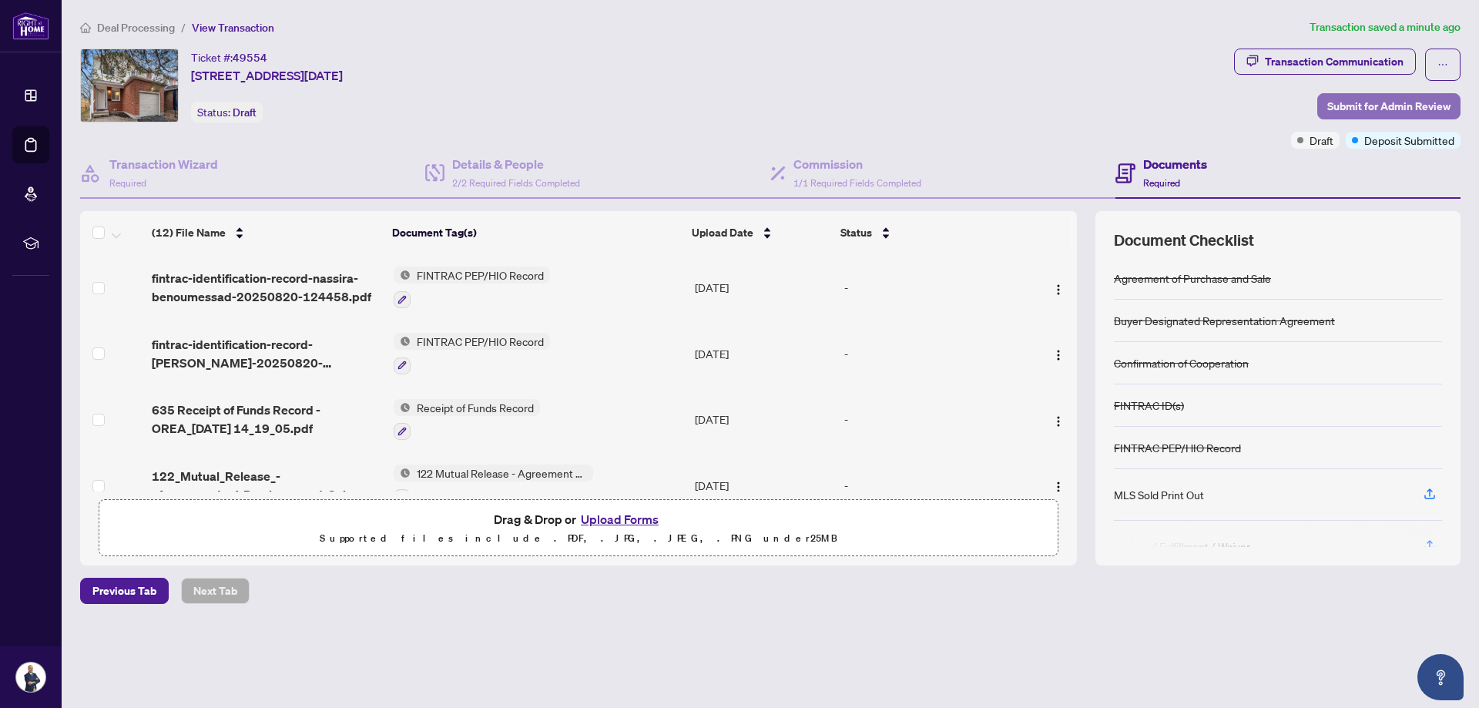
click at [1411, 105] on span "Submit for Admin Review" at bounding box center [1388, 106] width 123 height 25
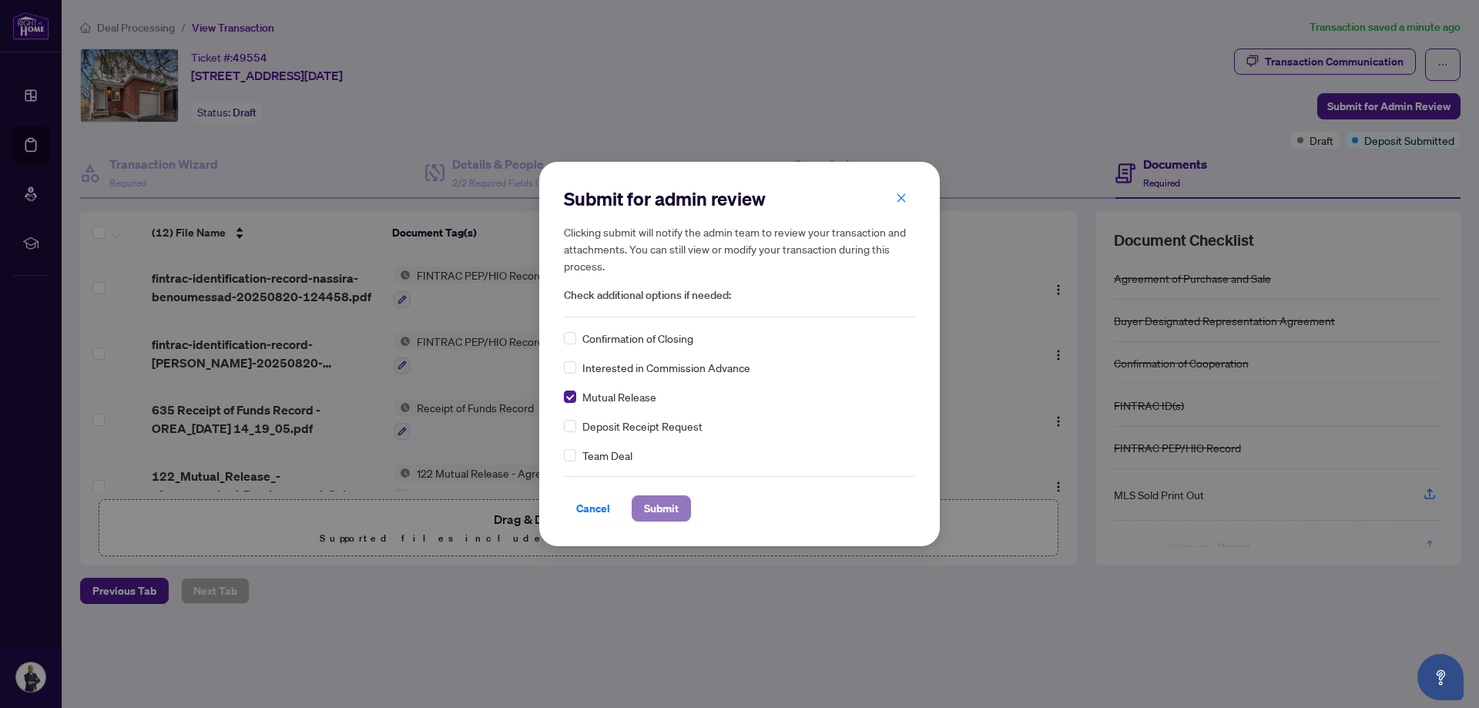
click at [657, 508] on span "Submit" at bounding box center [661, 508] width 35 height 25
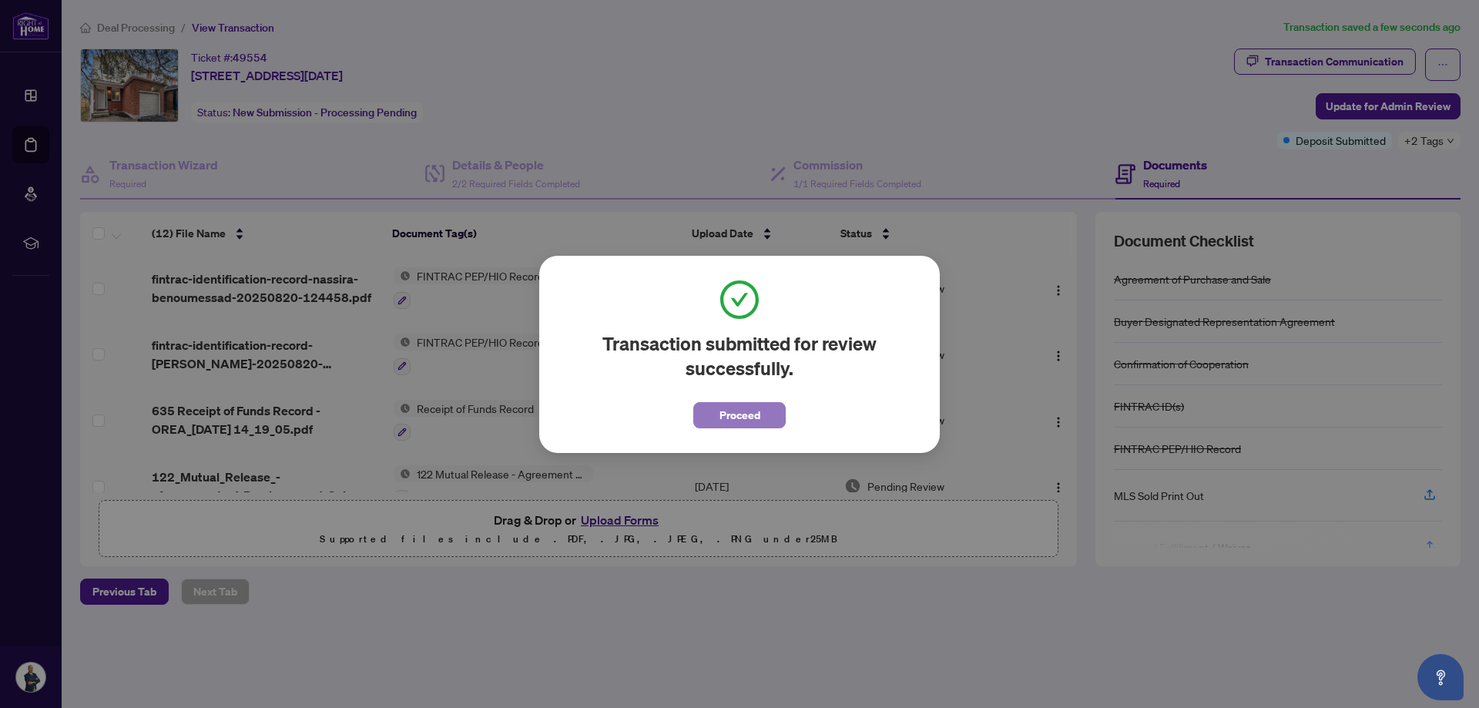
click at [755, 414] on span "Proceed" at bounding box center [740, 415] width 41 height 25
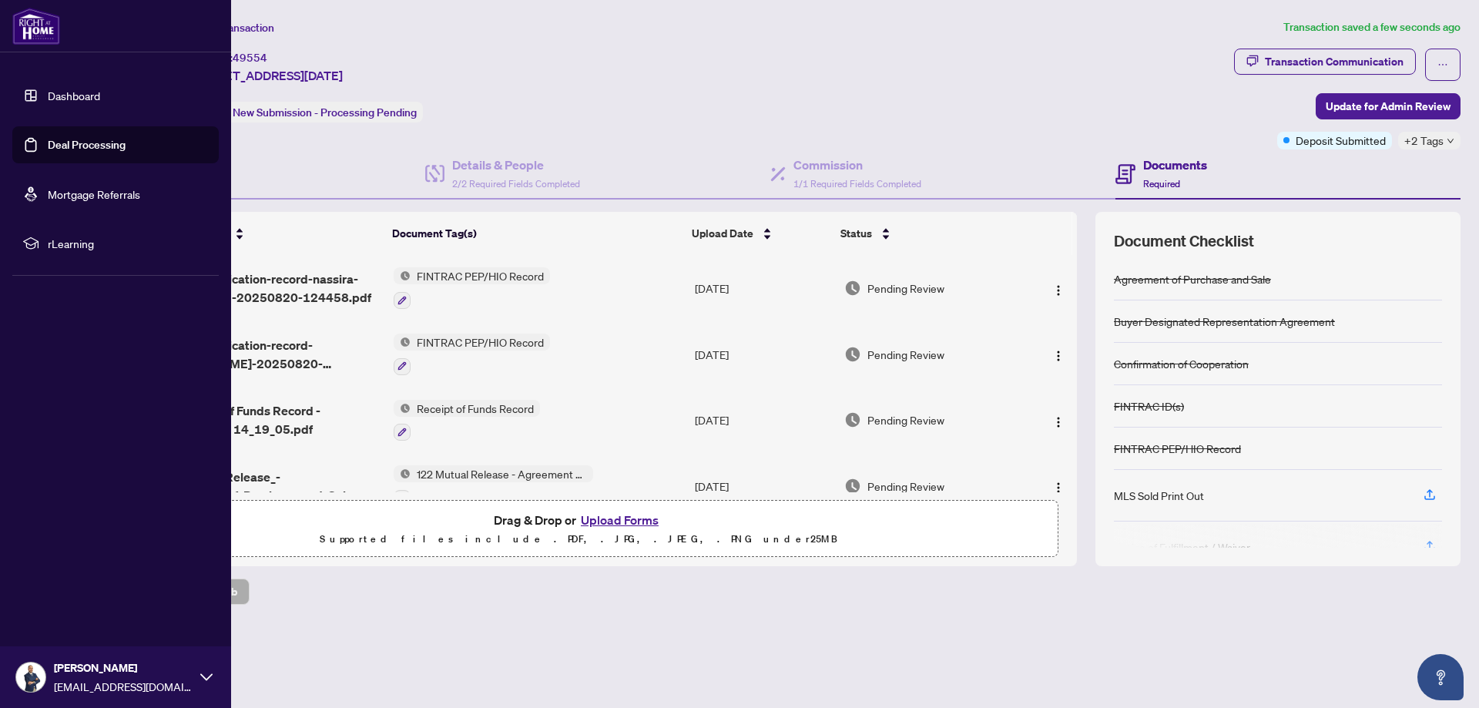
click at [98, 93] on link "Dashboard" at bounding box center [74, 96] width 52 height 14
